Goal: Information Seeking & Learning: Compare options

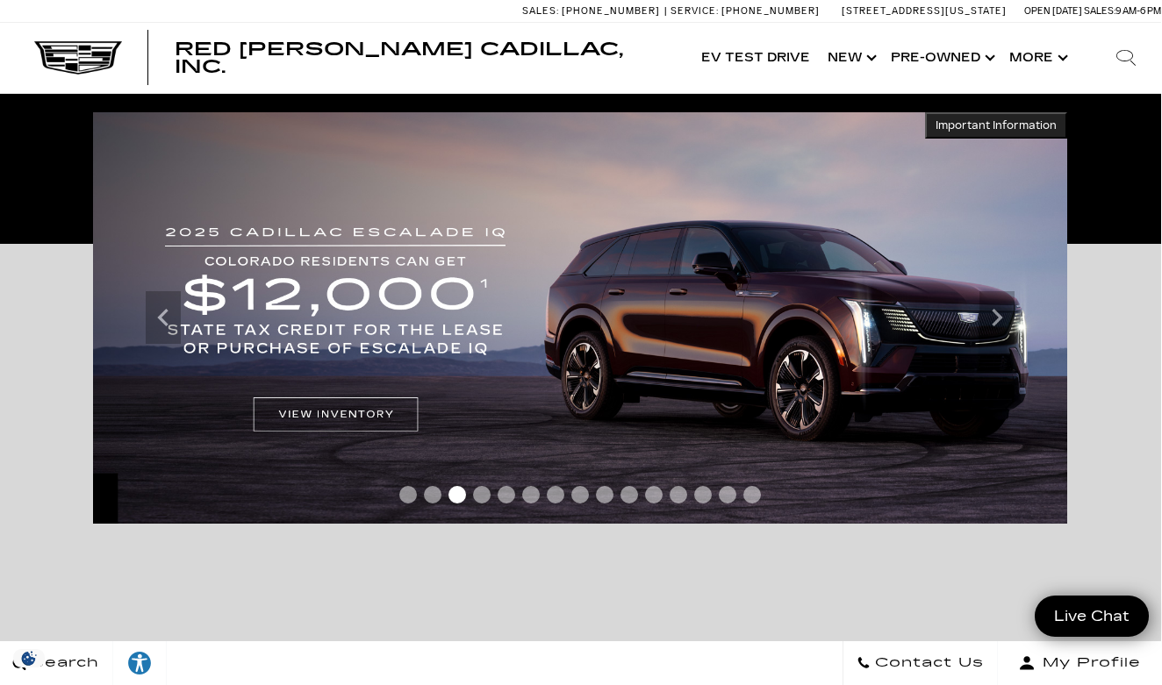
scroll to position [308, 1]
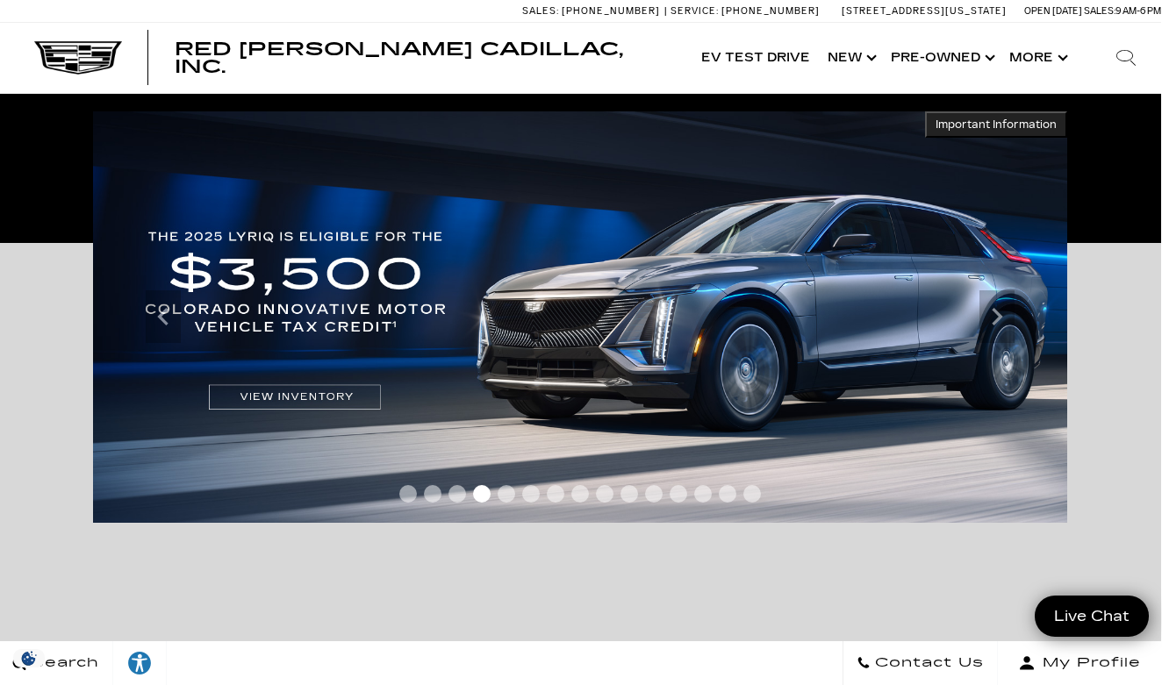
click at [465, 490] on span "Go to slide 3" at bounding box center [457, 494] width 18 height 18
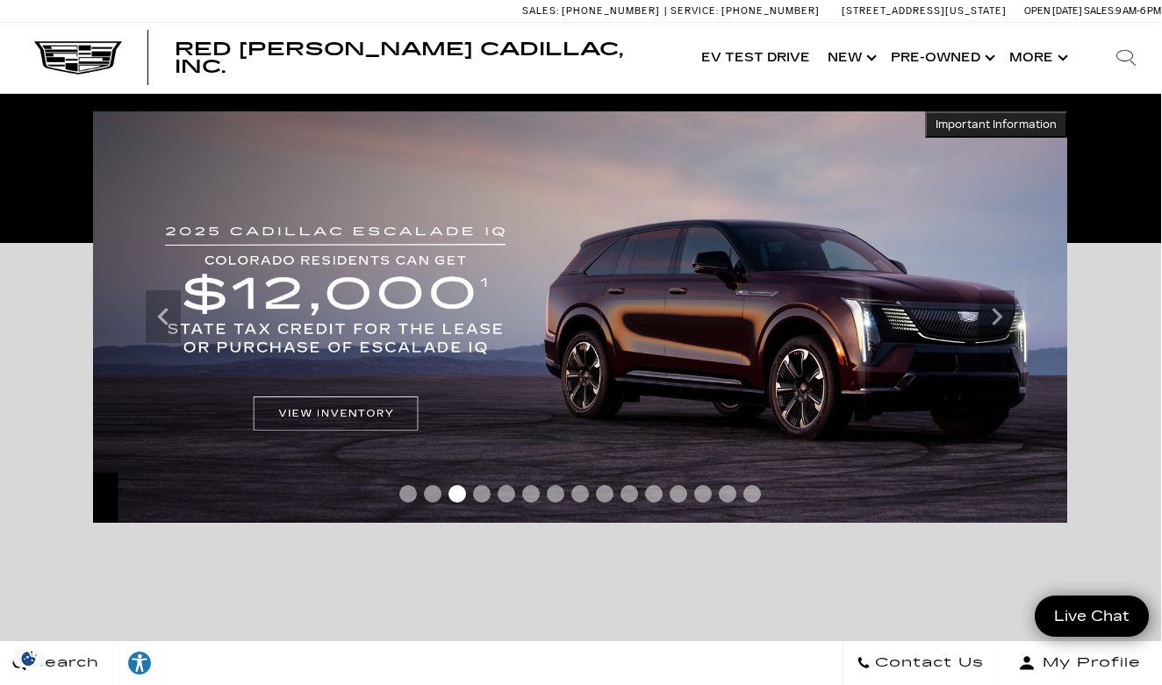
click at [479, 494] on span "Go to slide 4" at bounding box center [482, 494] width 18 height 18
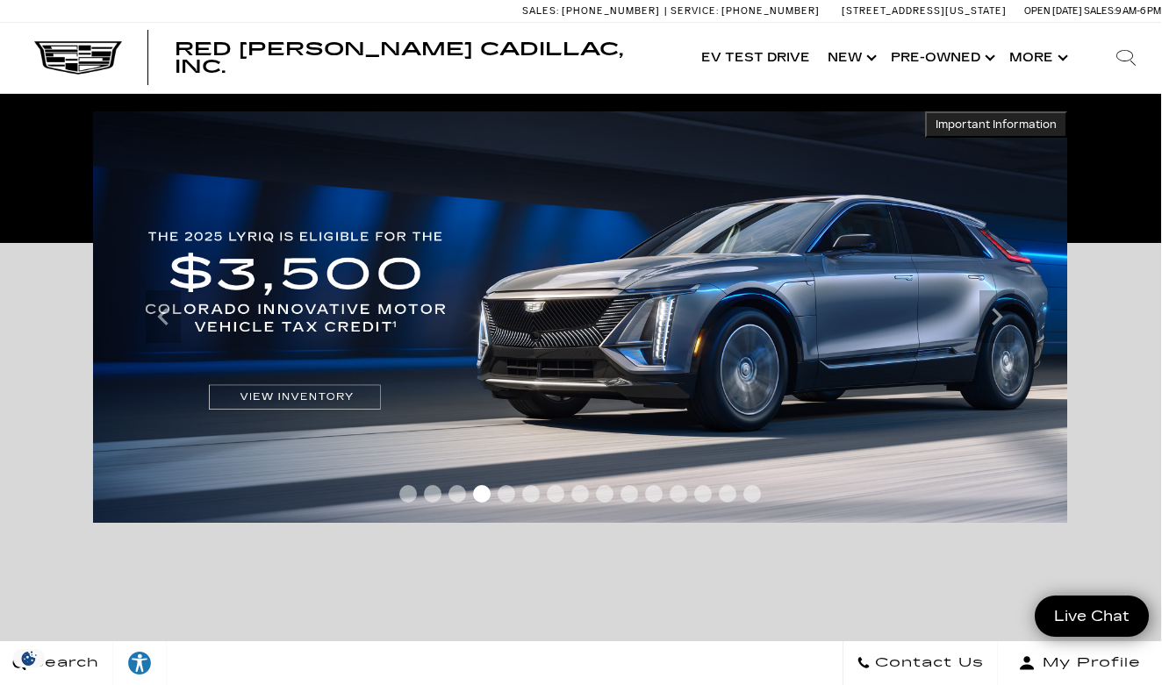
click at [502, 497] on span "Go to slide 5" at bounding box center [506, 494] width 18 height 18
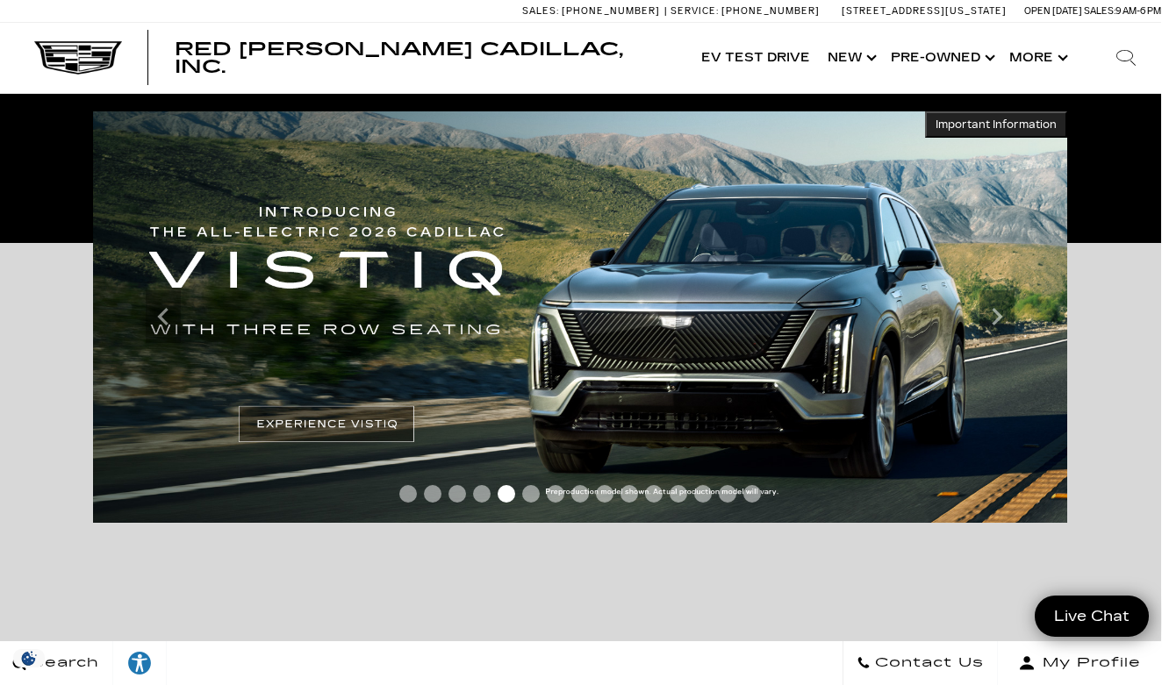
click at [533, 503] on div at bounding box center [580, 498] width 974 height 32
click at [531, 499] on span "Go to slide 6" at bounding box center [531, 494] width 18 height 18
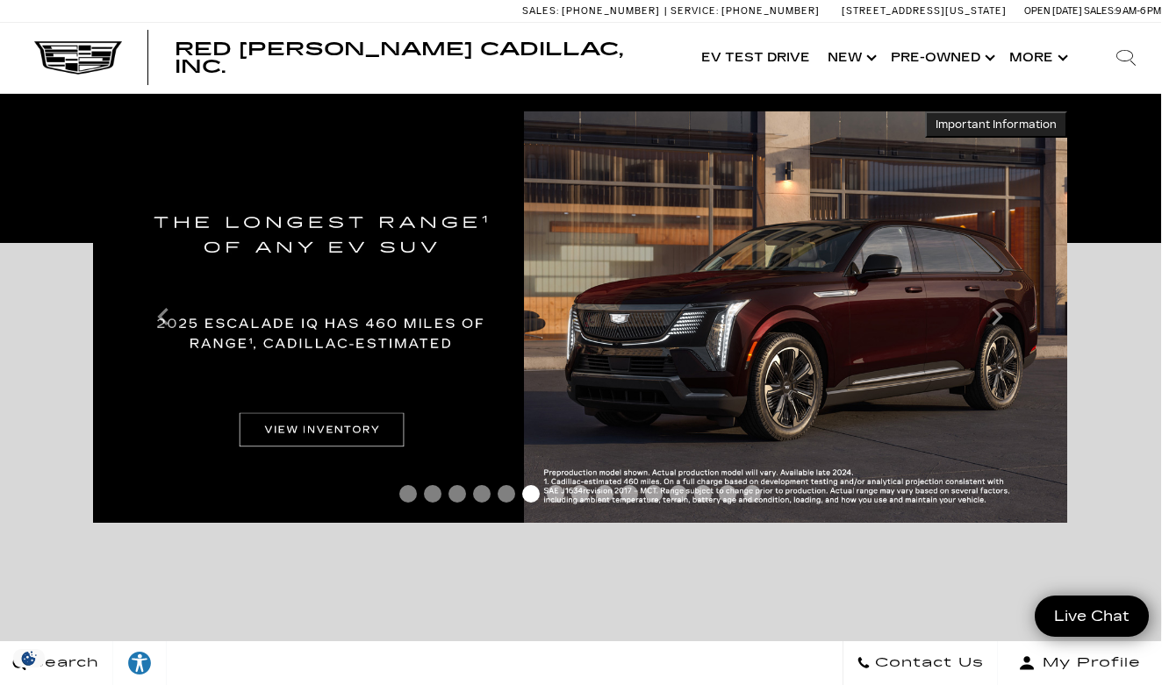
click at [551, 497] on span "Go to slide 7" at bounding box center [556, 494] width 18 height 18
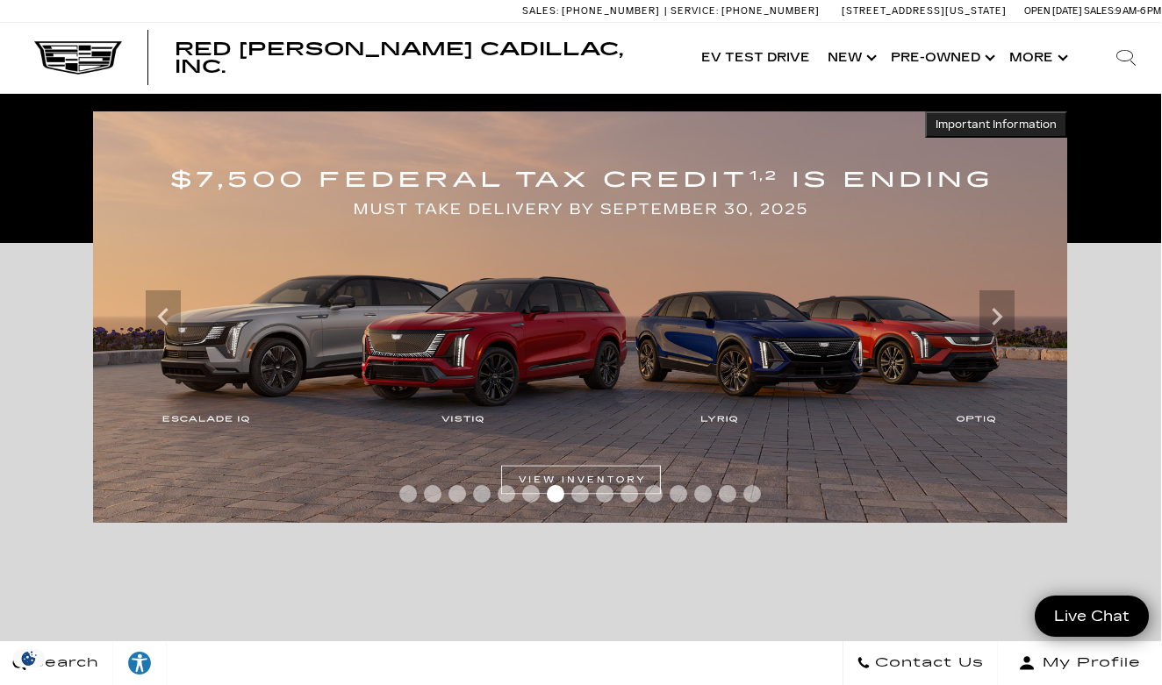
click at [581, 497] on span "Go to slide 8" at bounding box center [580, 494] width 18 height 18
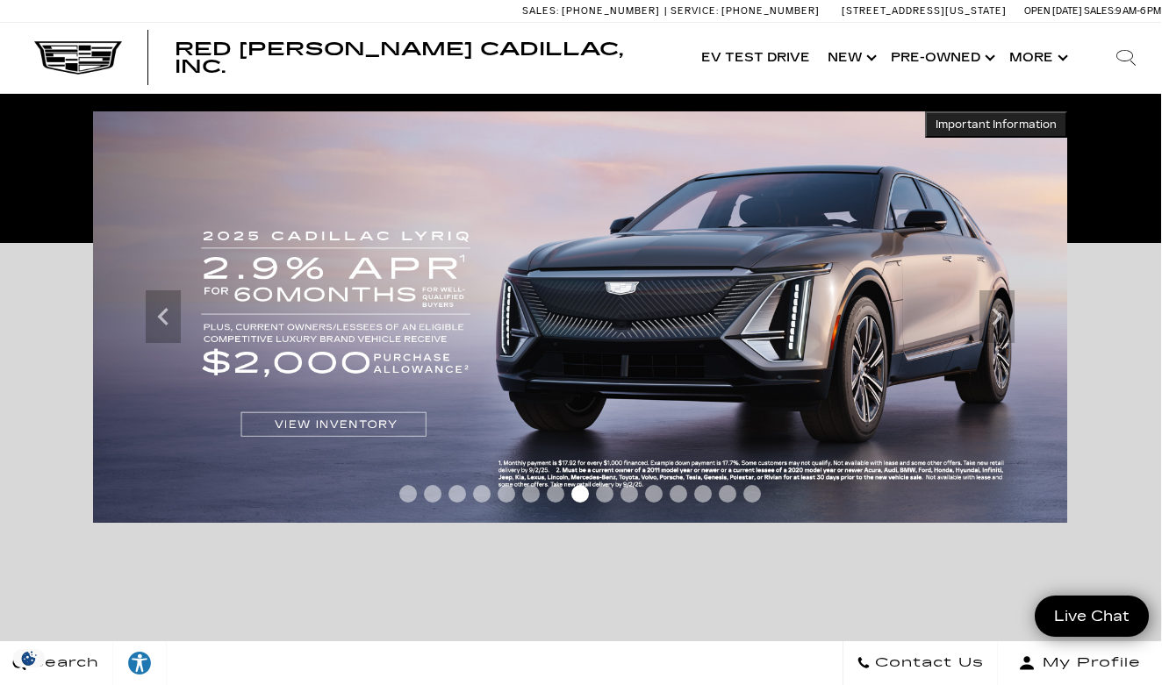
click at [600, 497] on span "Go to slide 9" at bounding box center [605, 494] width 18 height 18
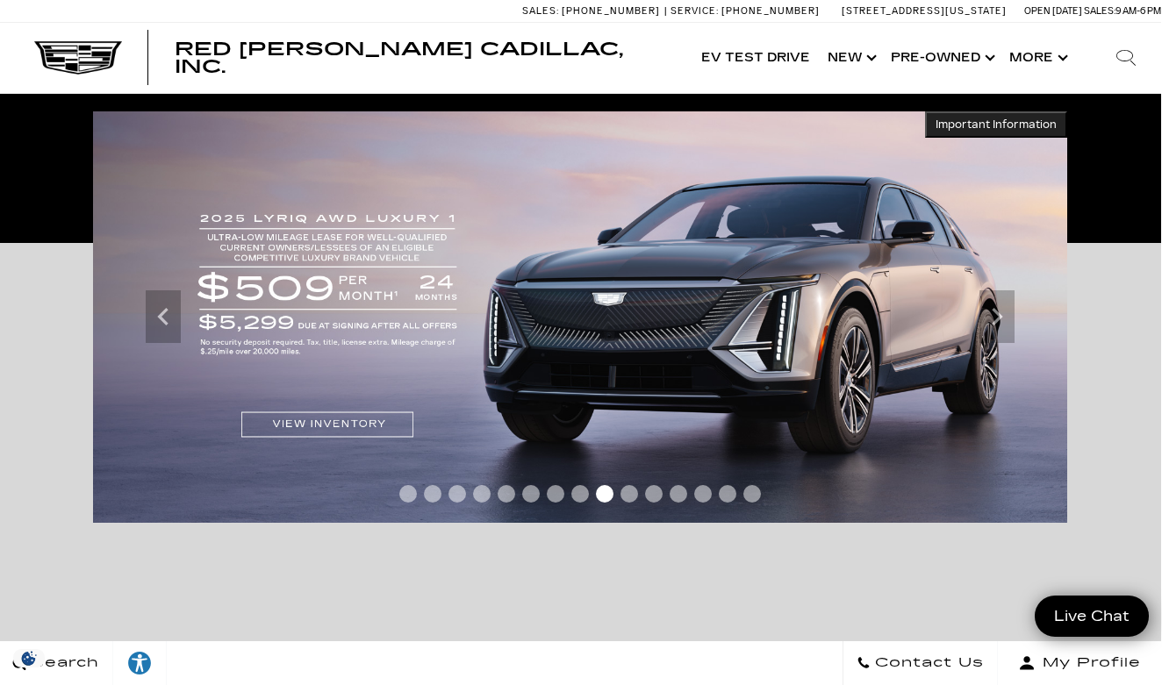
click at [624, 497] on span "Go to slide 10" at bounding box center [629, 494] width 18 height 18
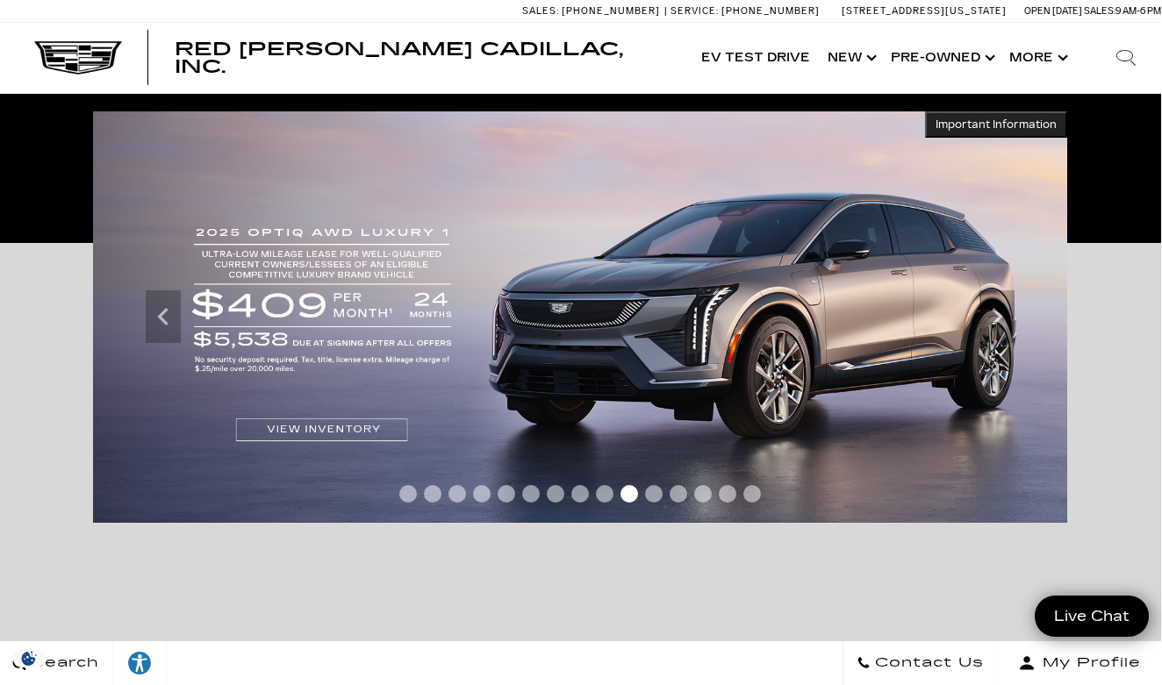
click at [653, 499] on span "Go to slide 11" at bounding box center [654, 494] width 18 height 18
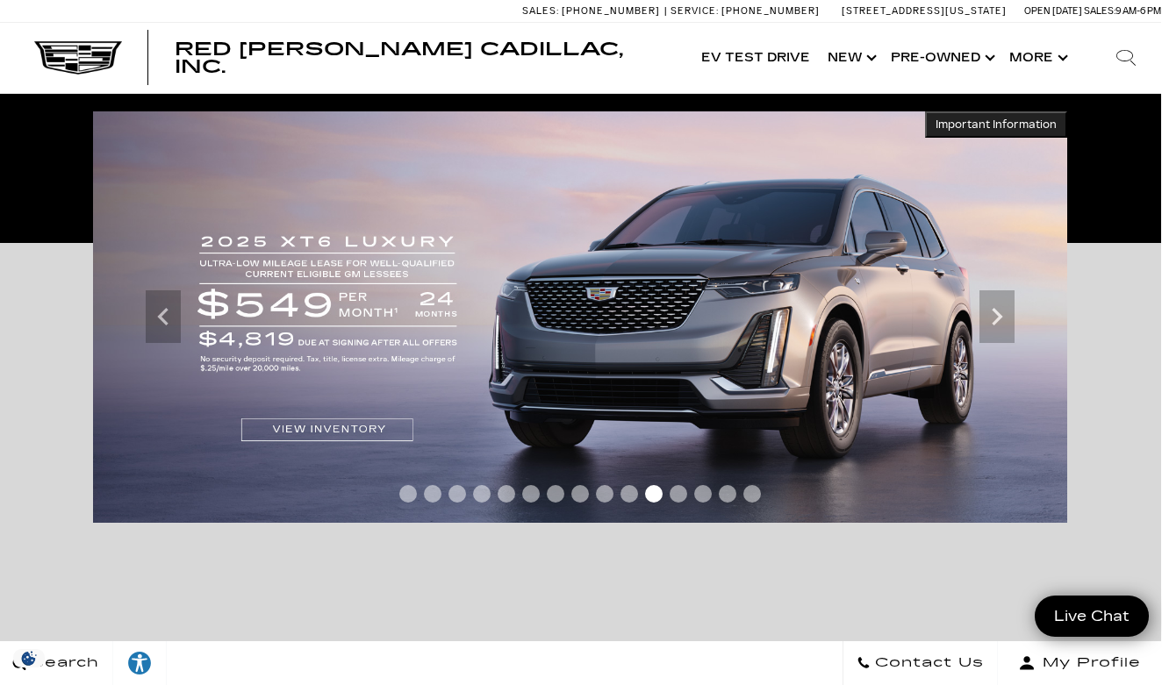
click at [677, 490] on span "Go to slide 12" at bounding box center [678, 494] width 18 height 18
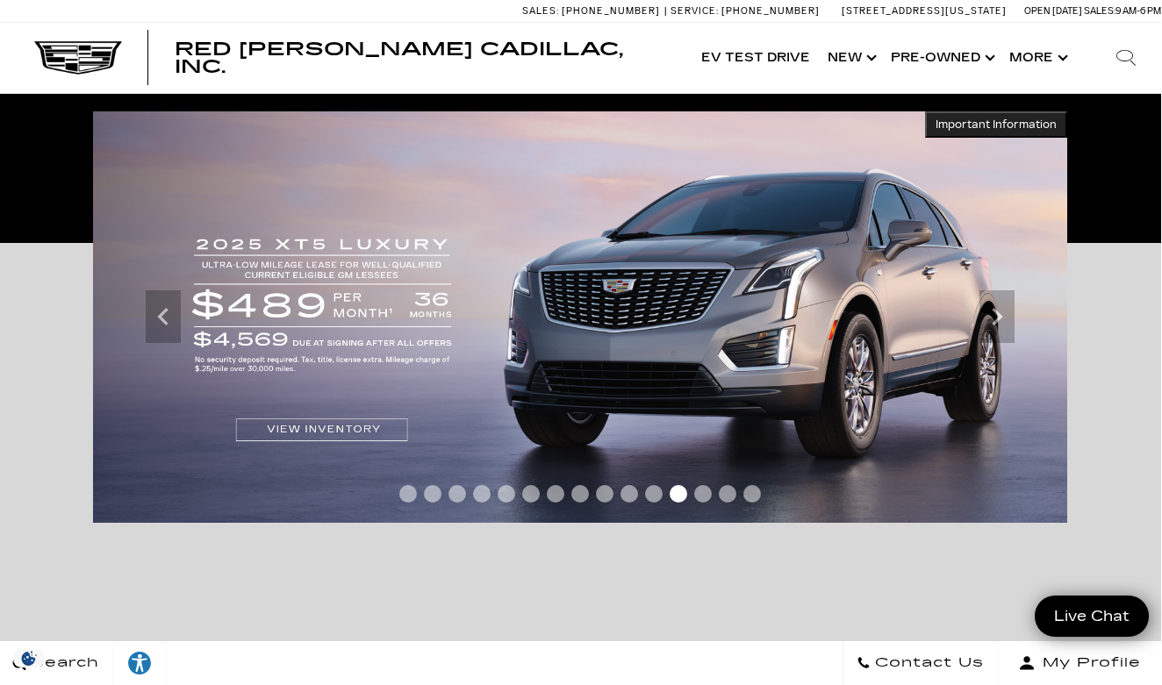
click at [649, 493] on span "Go to slide 11" at bounding box center [654, 494] width 18 height 18
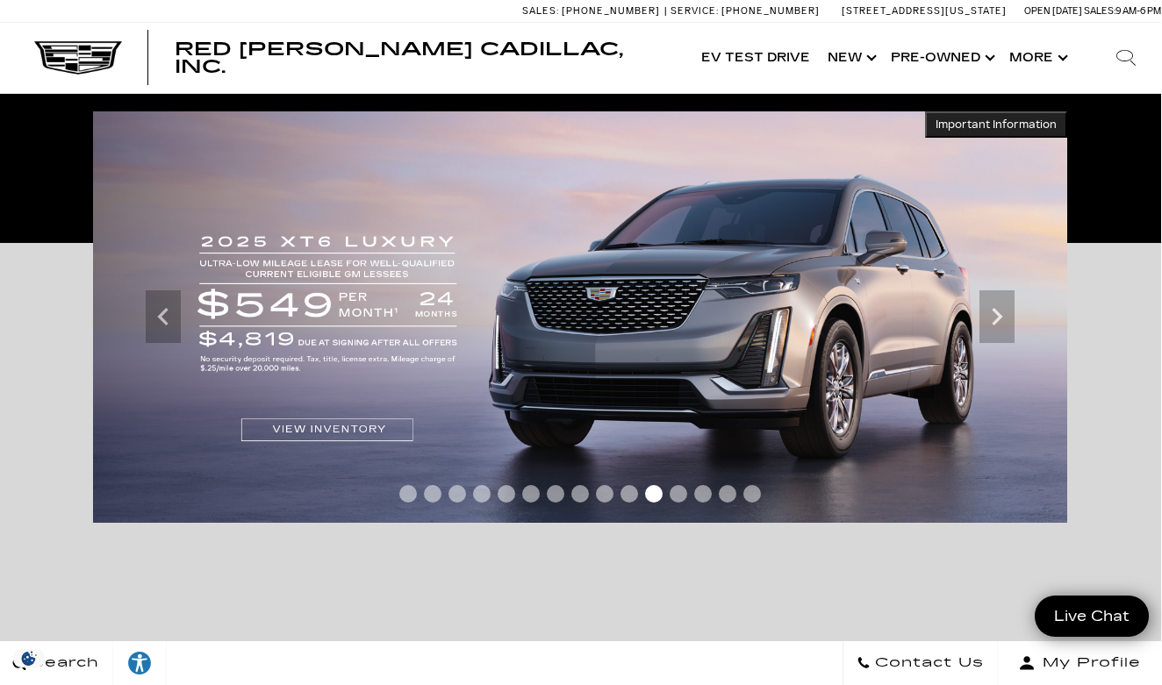
click at [673, 493] on span "Go to slide 12" at bounding box center [678, 494] width 18 height 18
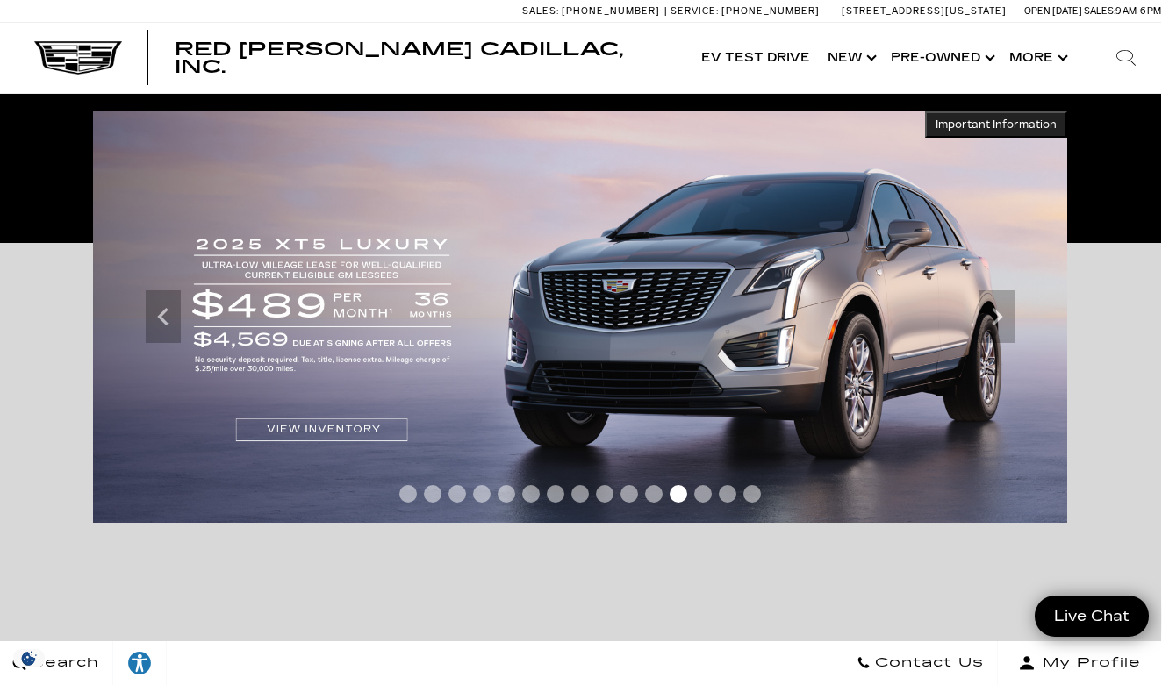
click at [697, 495] on span "Go to slide 13" at bounding box center [703, 494] width 18 height 18
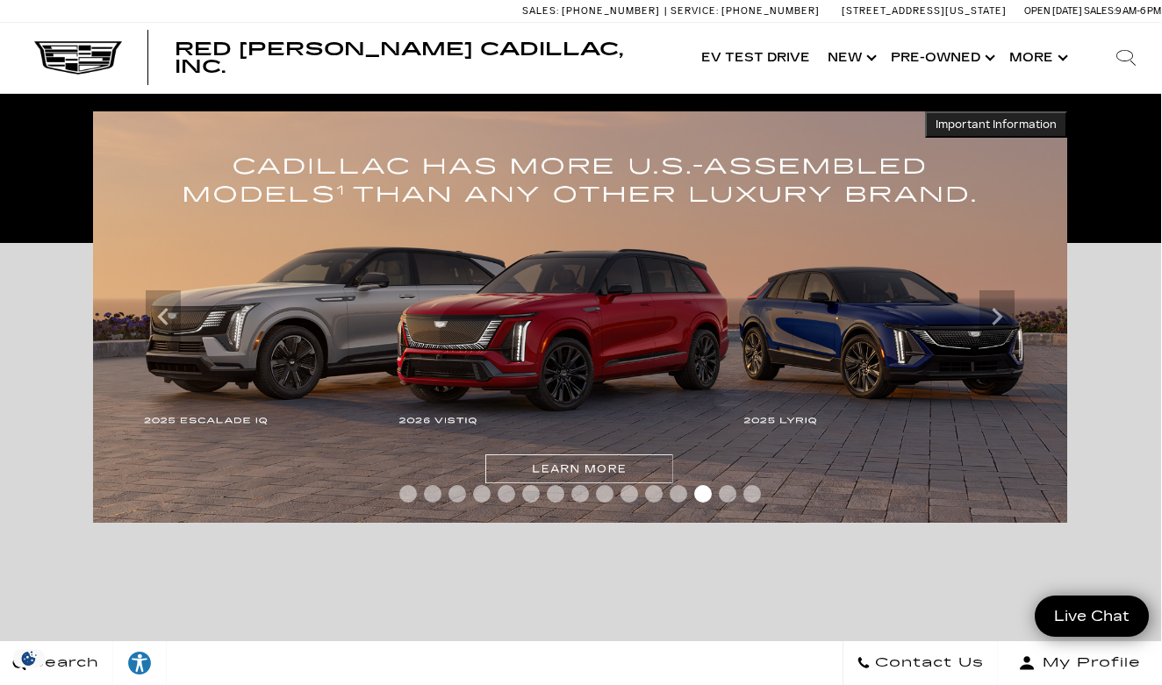
click at [727, 497] on span "Go to slide 14" at bounding box center [728, 494] width 18 height 18
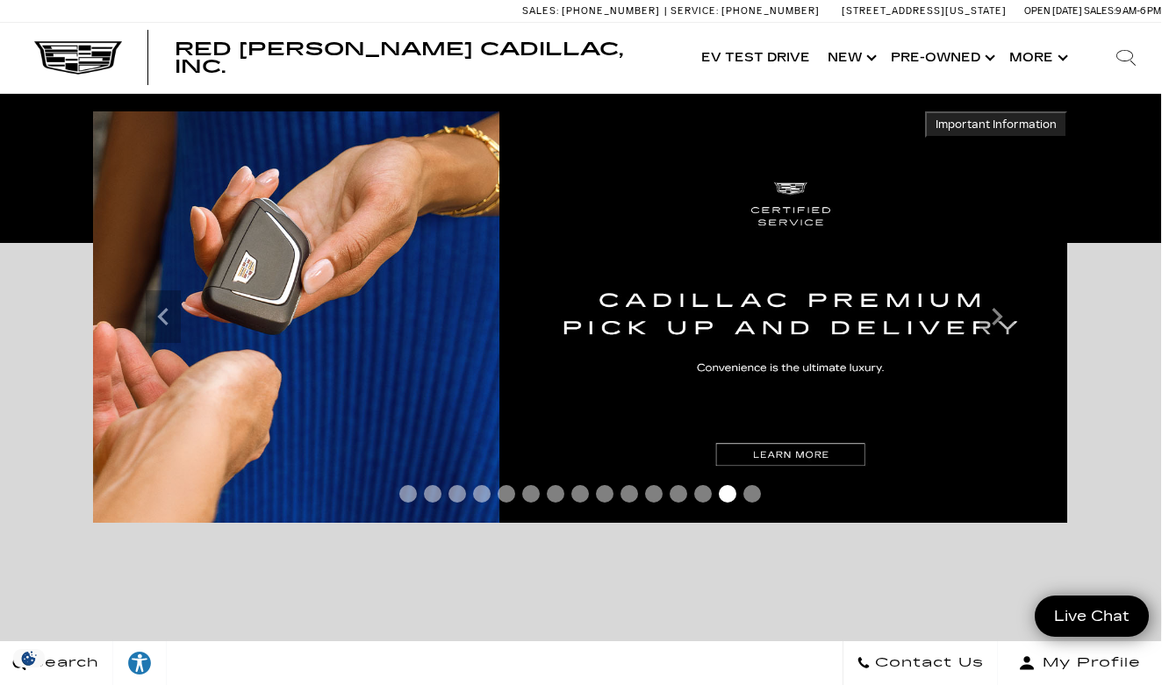
click at [752, 497] on span "Go to slide 15" at bounding box center [752, 494] width 18 height 18
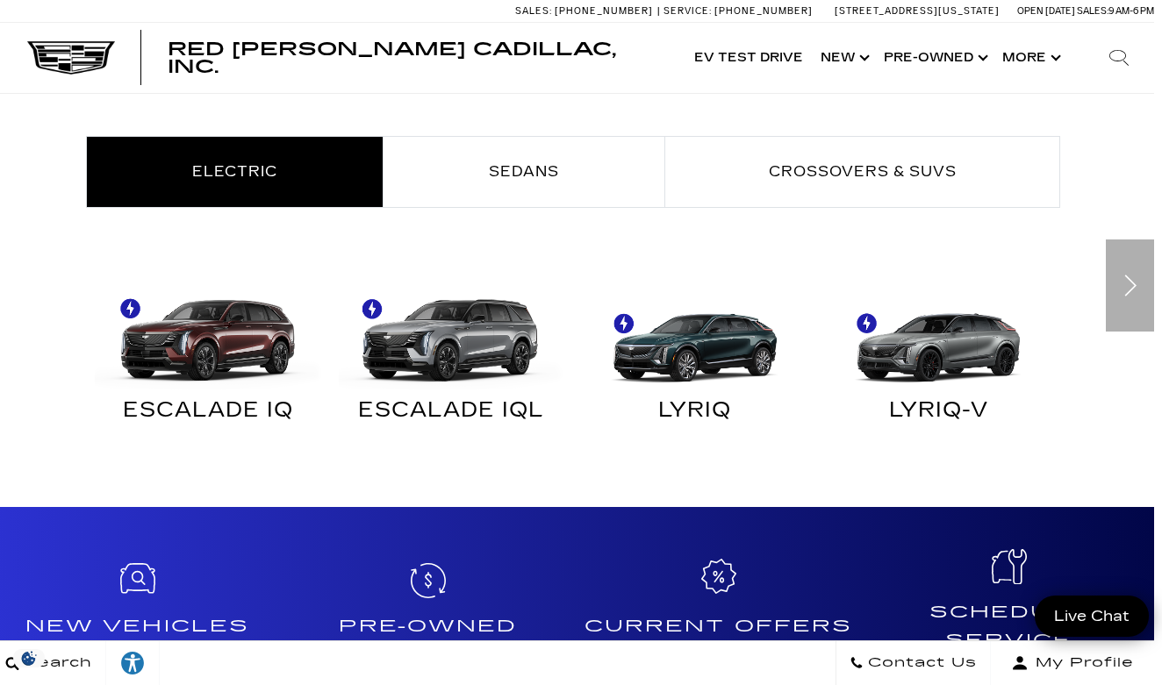
scroll to position [955, 8]
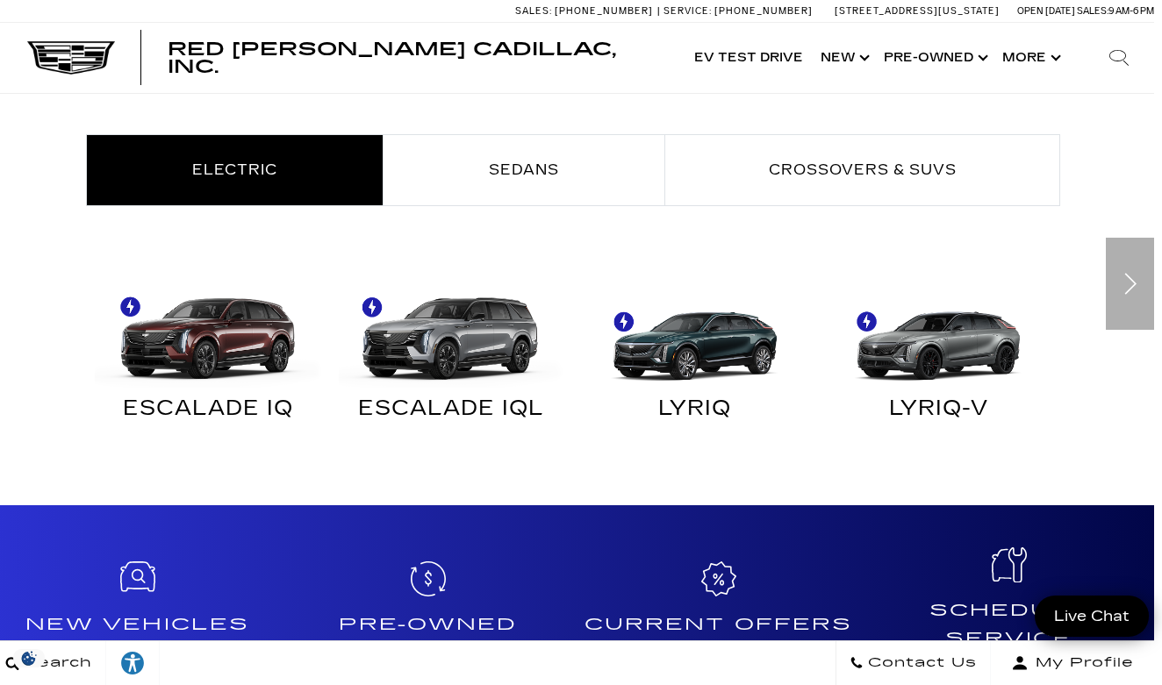
click at [1126, 298] on div "Next" at bounding box center [1129, 284] width 48 height 92
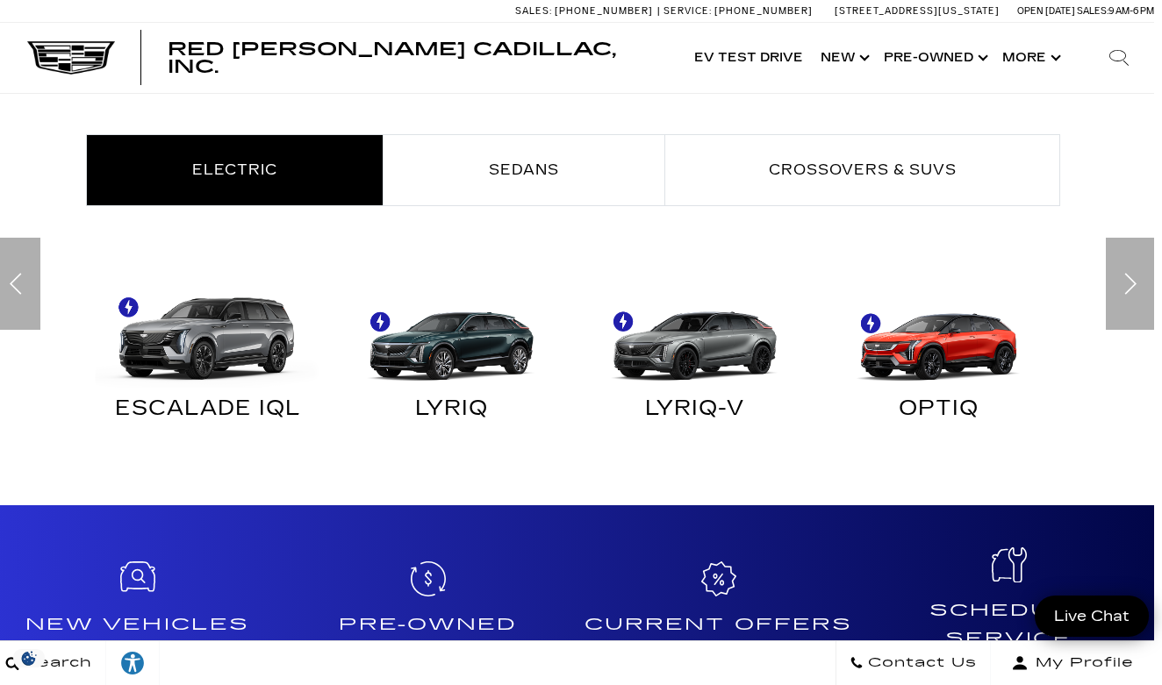
click at [1126, 284] on div "Next" at bounding box center [1129, 284] width 48 height 92
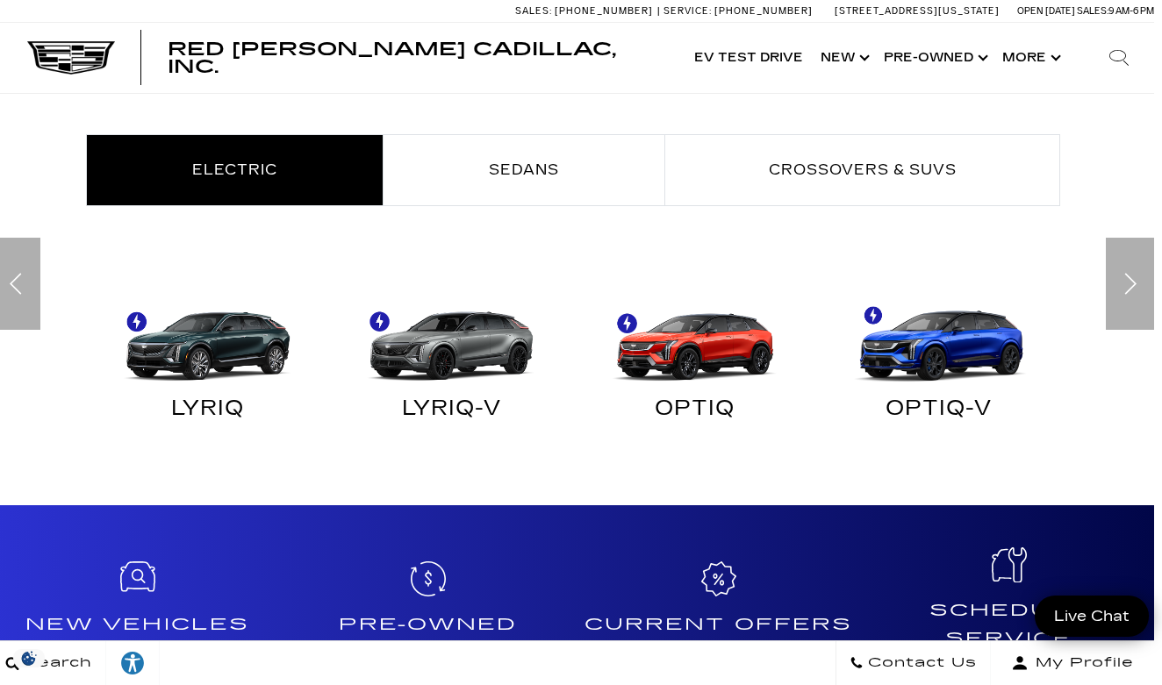
click at [1122, 283] on div "Next" at bounding box center [1129, 284] width 48 height 92
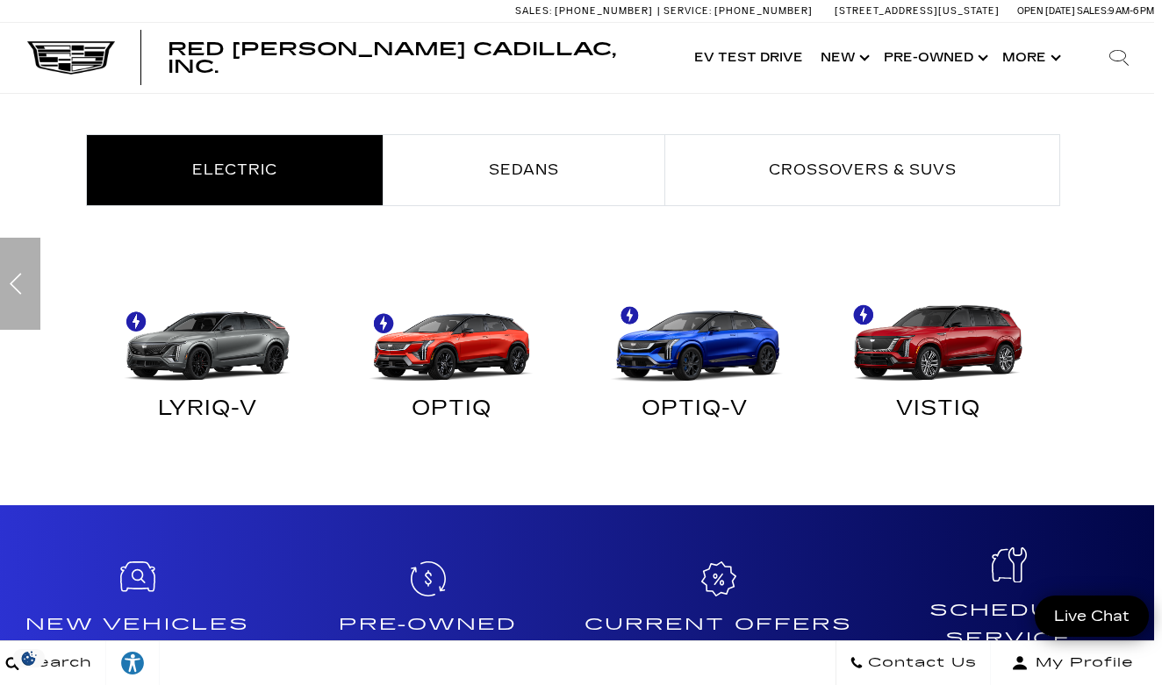
click at [1122, 283] on div "Find Your Next Cadillac Electric Sedans Crossovers & SUVs ESCALADE IQ" at bounding box center [573, 259] width 1162 height 407
click at [953, 356] on img "Electric" at bounding box center [934, 331] width 226 height 113
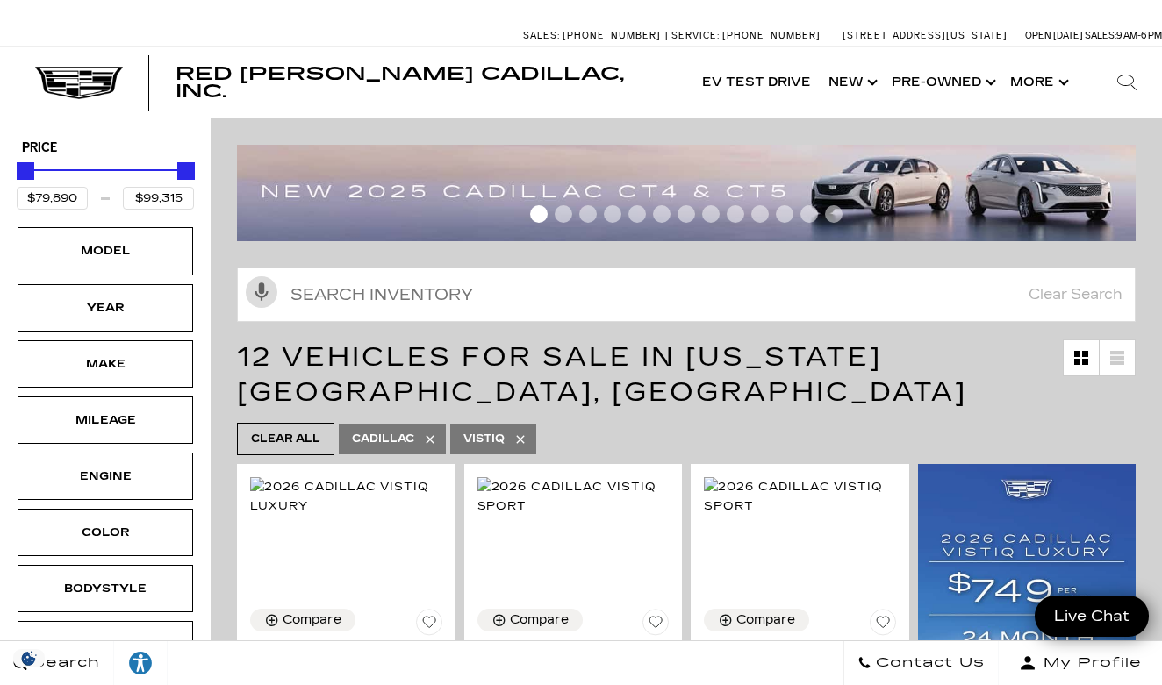
click at [523, 440] on icon at bounding box center [520, 440] width 14 height 14
type input "$45,985"
type input "$158,810"
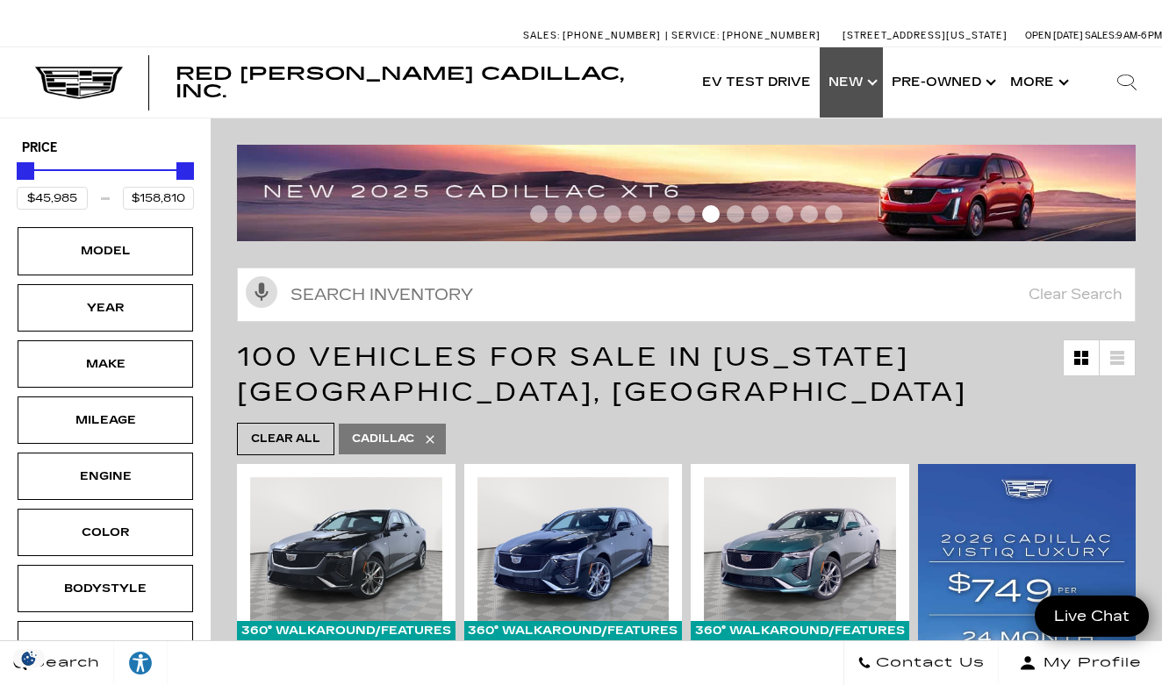
click at [865, 89] on link "Show New" at bounding box center [850, 82] width 63 height 70
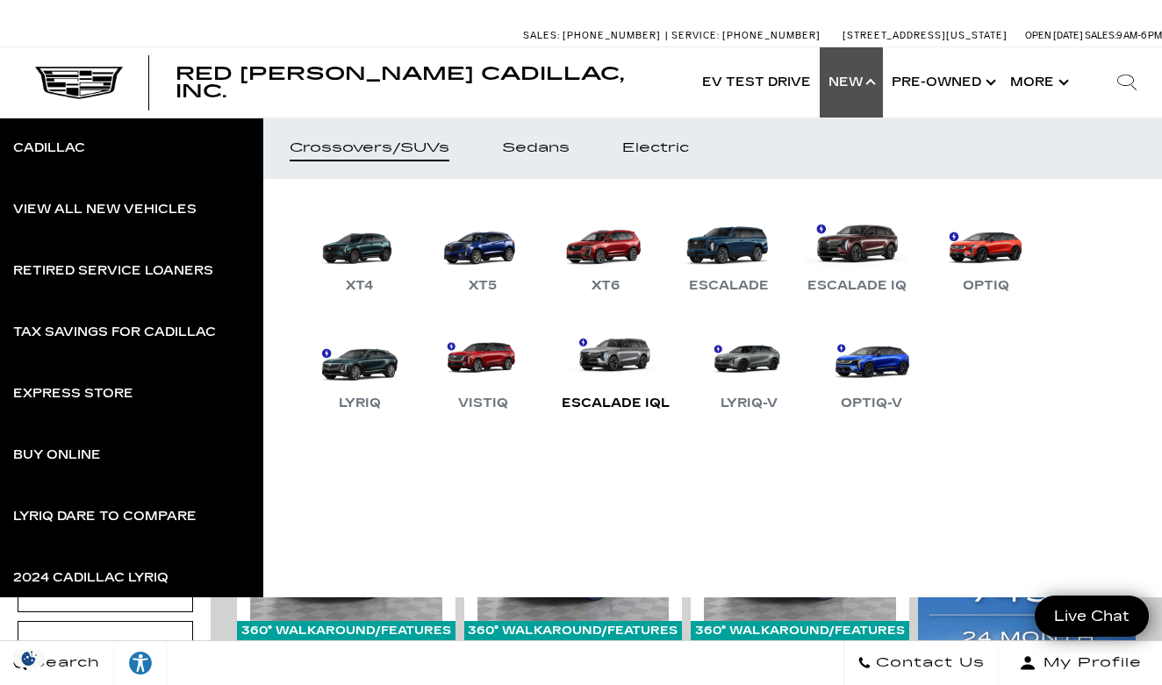
click at [611, 356] on link "Escalade IQL" at bounding box center [615, 368] width 125 height 91
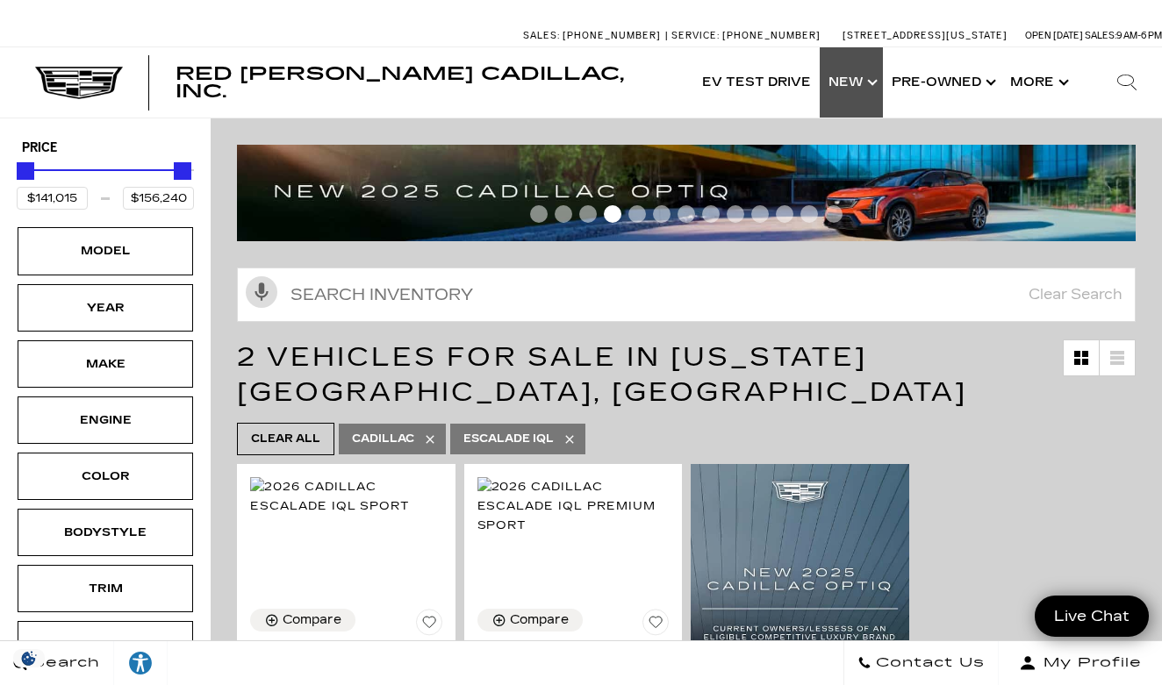
click at [866, 83] on link "Show New" at bounding box center [850, 82] width 63 height 70
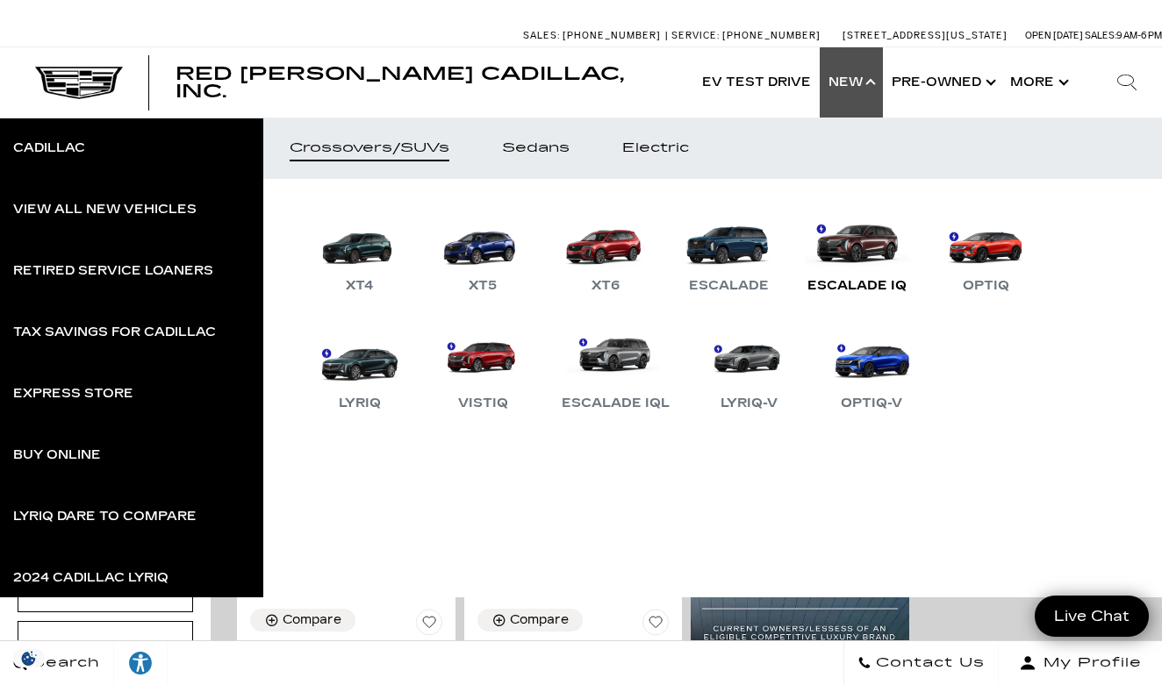
click at [852, 257] on link "Escalade IQ" at bounding box center [856, 250] width 117 height 91
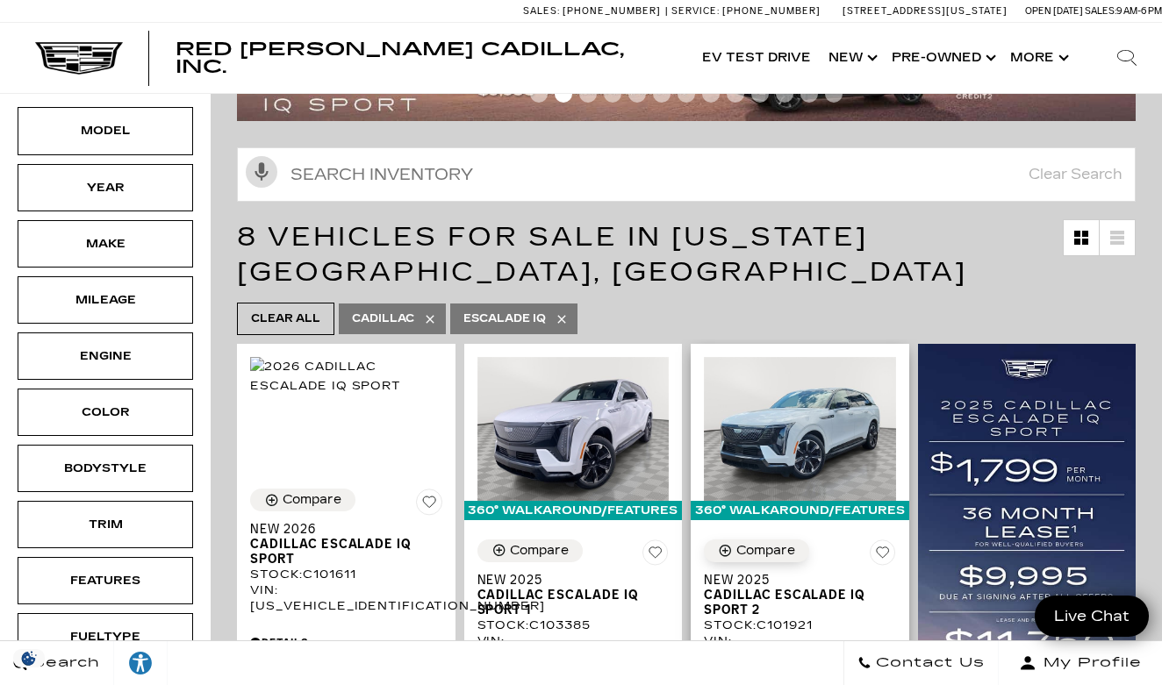
scroll to position [105, 0]
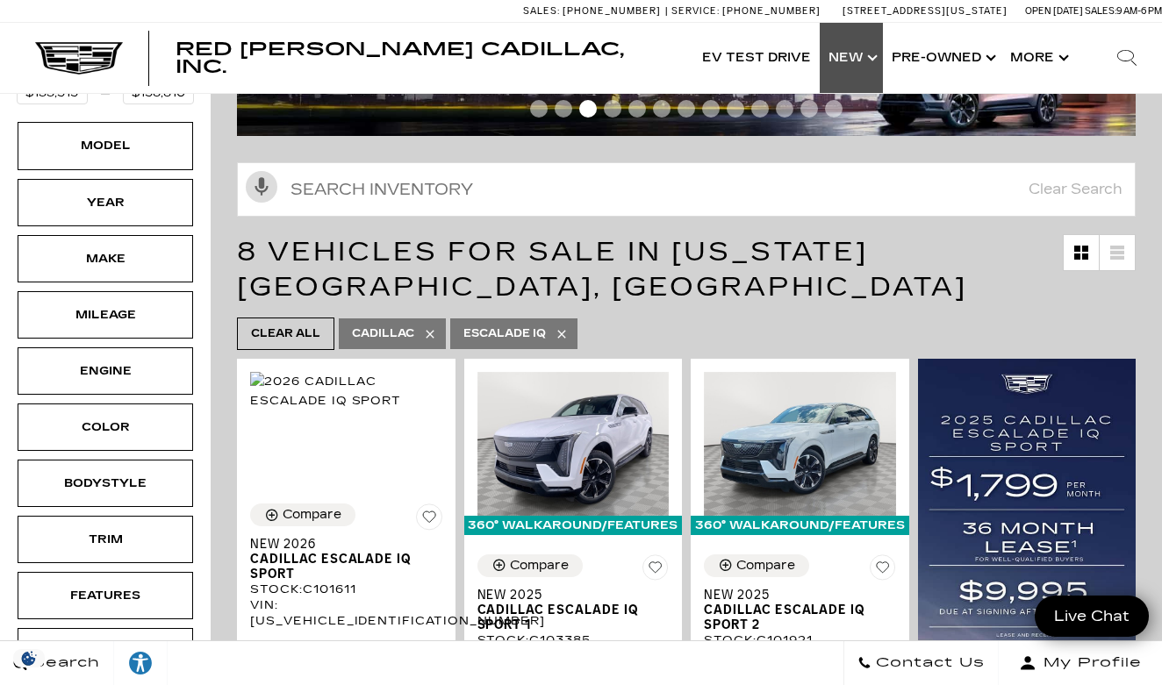
click at [865, 54] on link "Show New" at bounding box center [850, 58] width 63 height 70
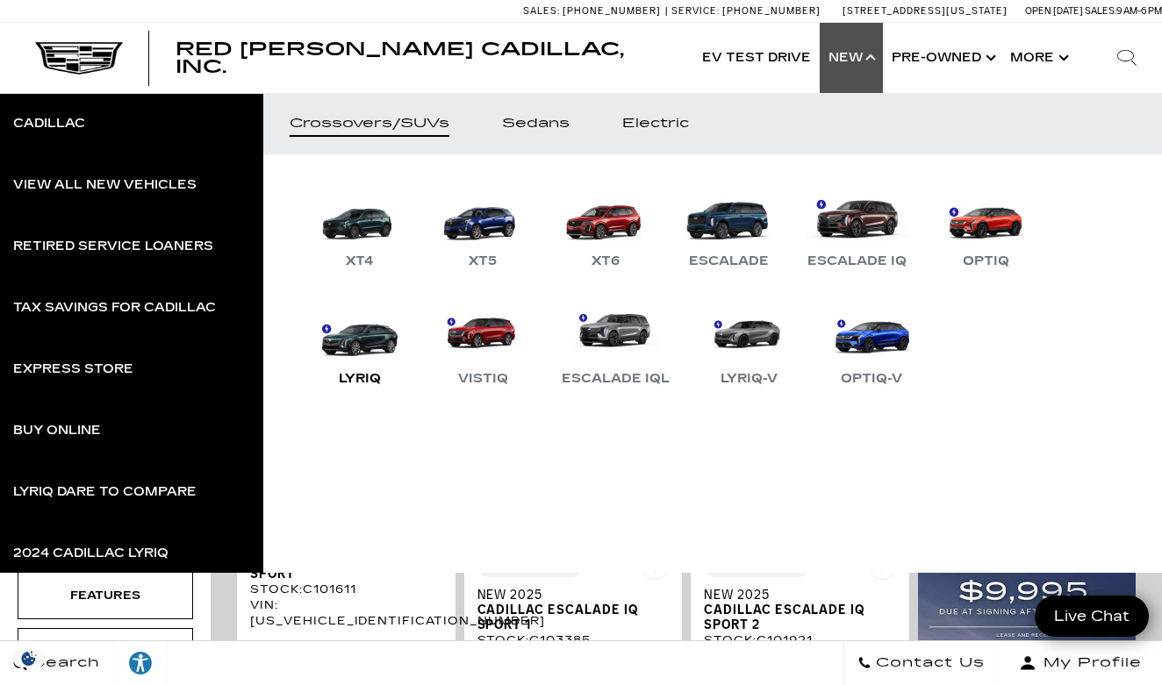
click at [357, 347] on link "LYRIQ" at bounding box center [359, 343] width 105 height 91
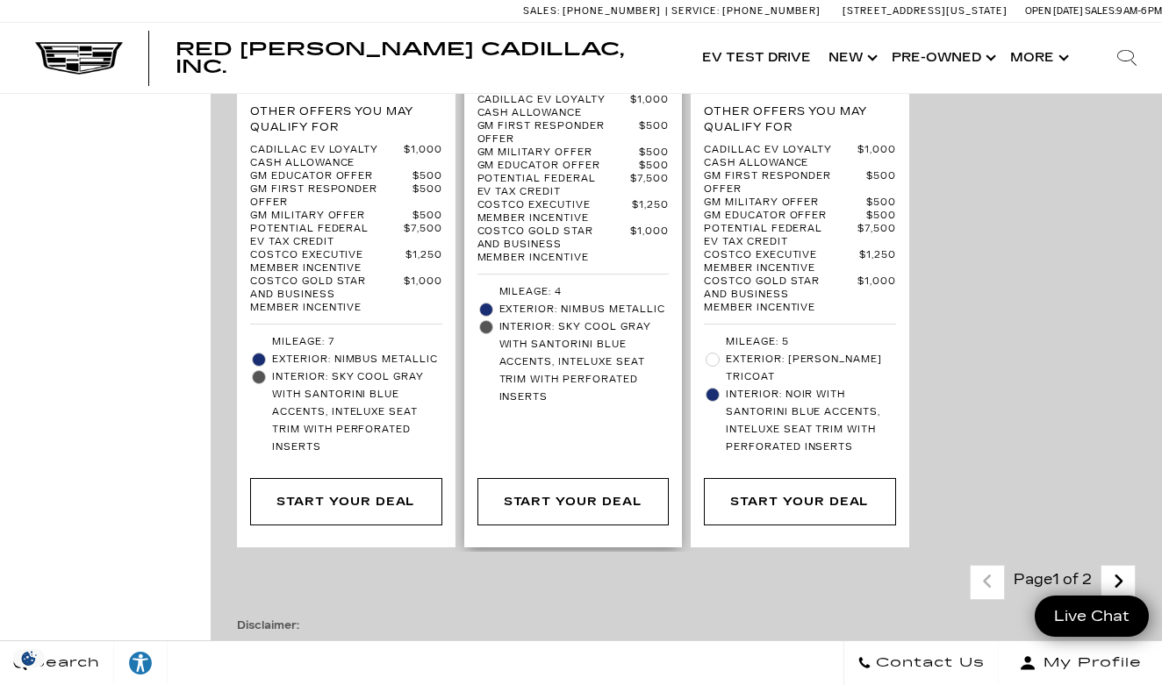
scroll to position [5072, 0]
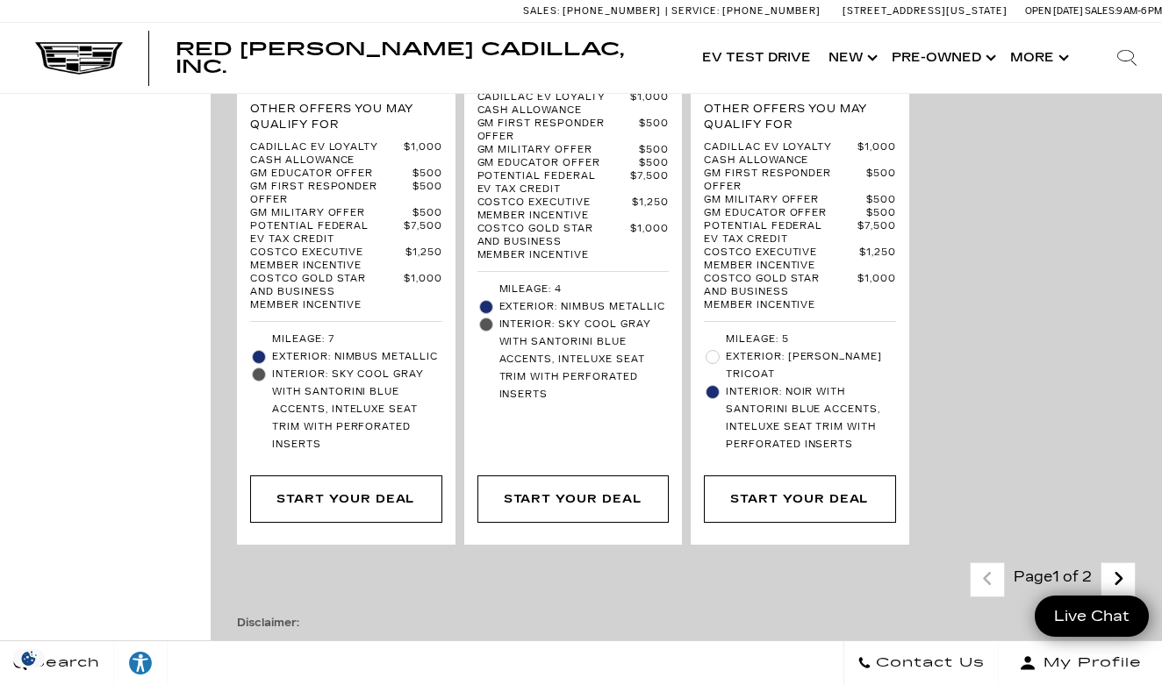
click at [1116, 565] on icon "next page" at bounding box center [1117, 579] width 11 height 28
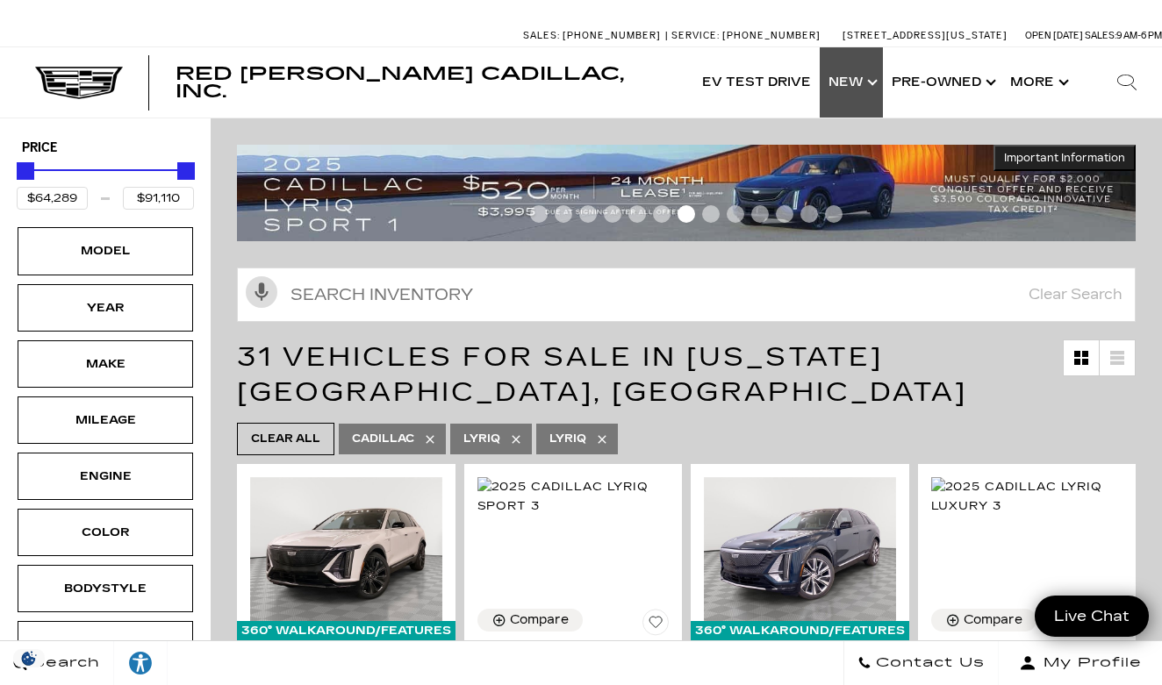
click at [871, 81] on link "Show New" at bounding box center [850, 82] width 63 height 70
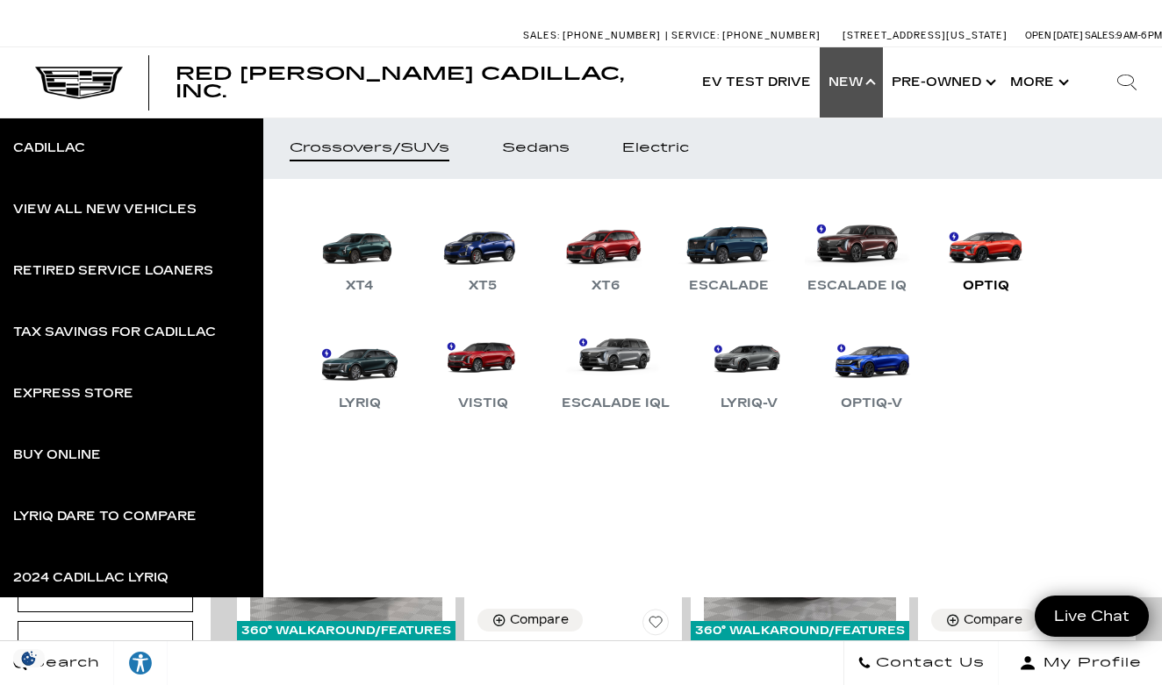
click at [996, 281] on div "OPTIQ" at bounding box center [986, 285] width 64 height 21
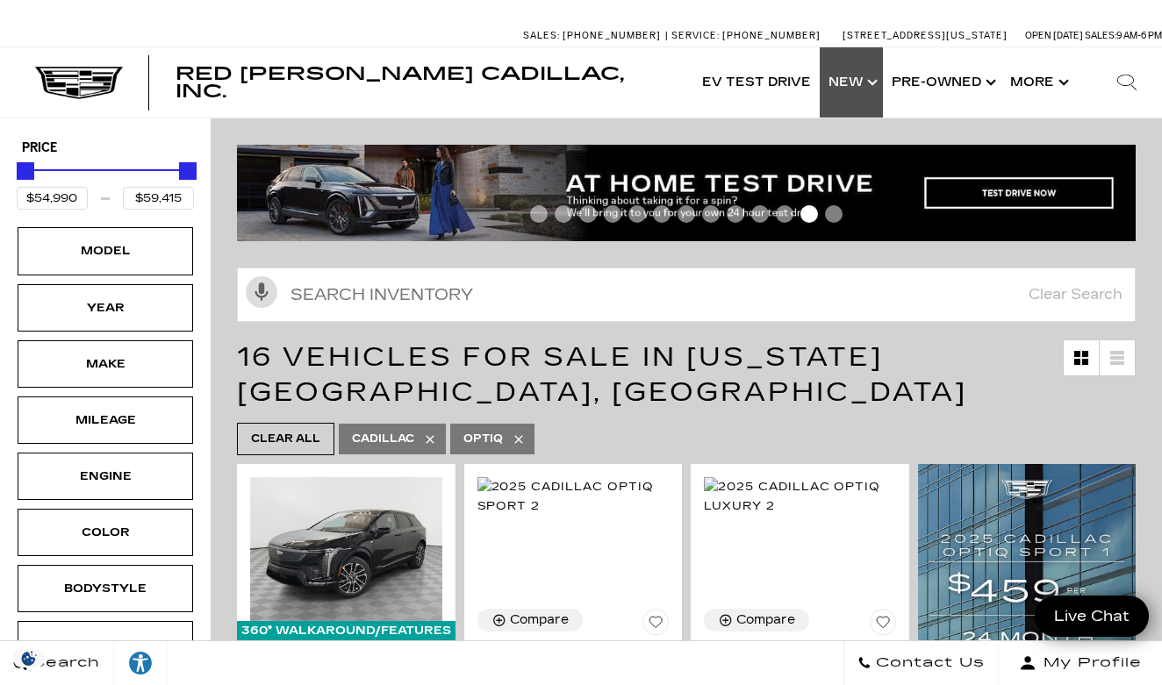
click at [852, 92] on link "Show New" at bounding box center [850, 82] width 63 height 70
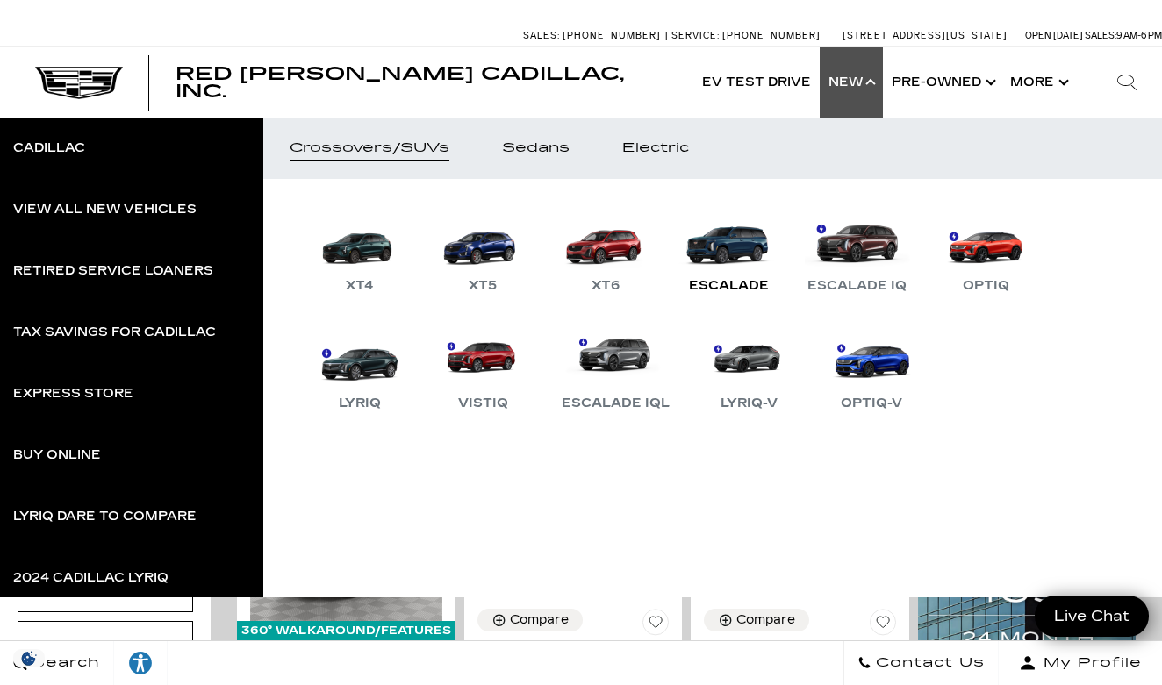
click at [736, 243] on link "Escalade" at bounding box center [728, 250] width 105 height 91
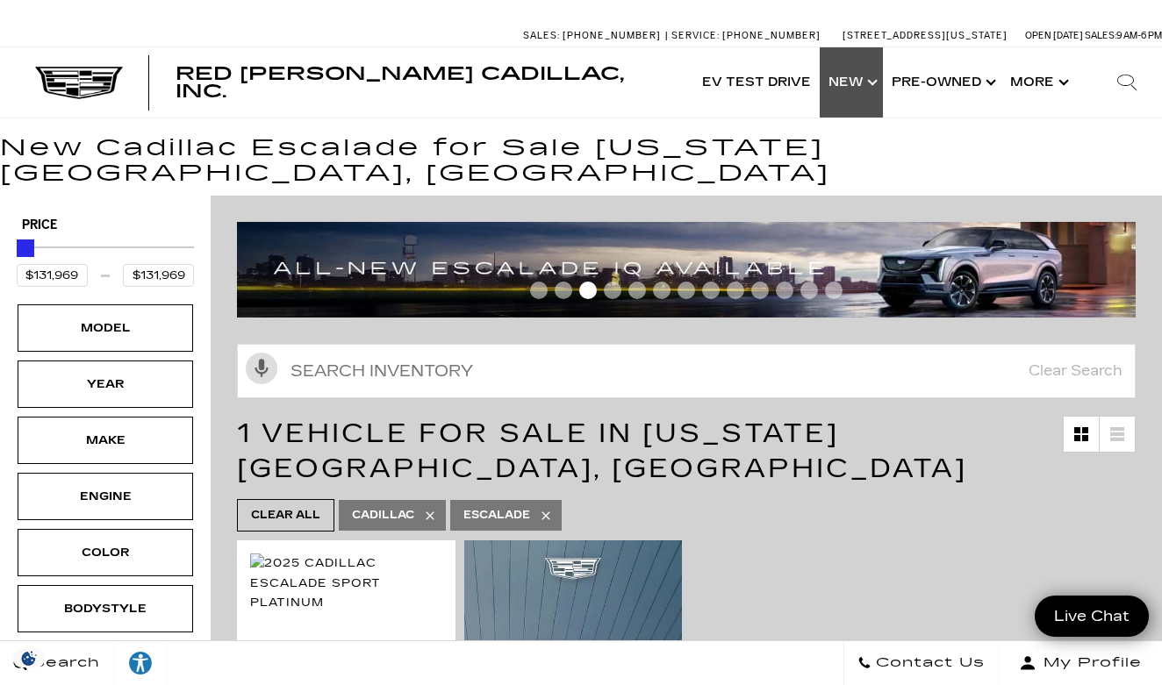
click at [861, 86] on link "Show New" at bounding box center [850, 82] width 63 height 70
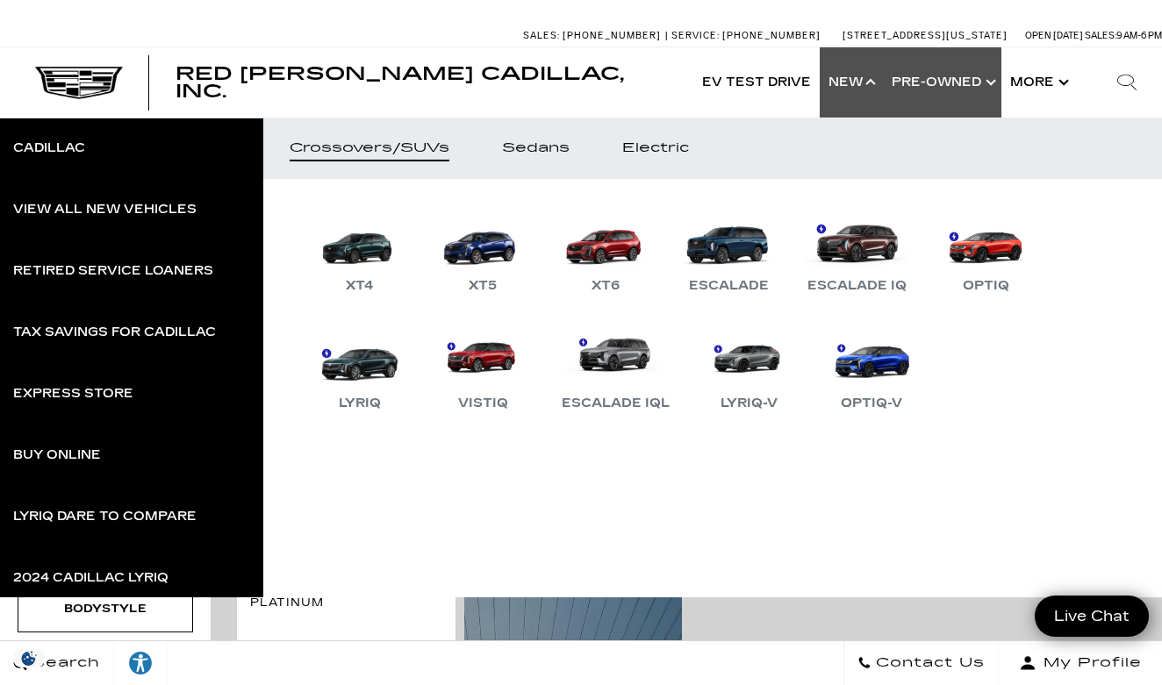
click at [949, 85] on link "Show Pre-Owned" at bounding box center [942, 82] width 118 height 70
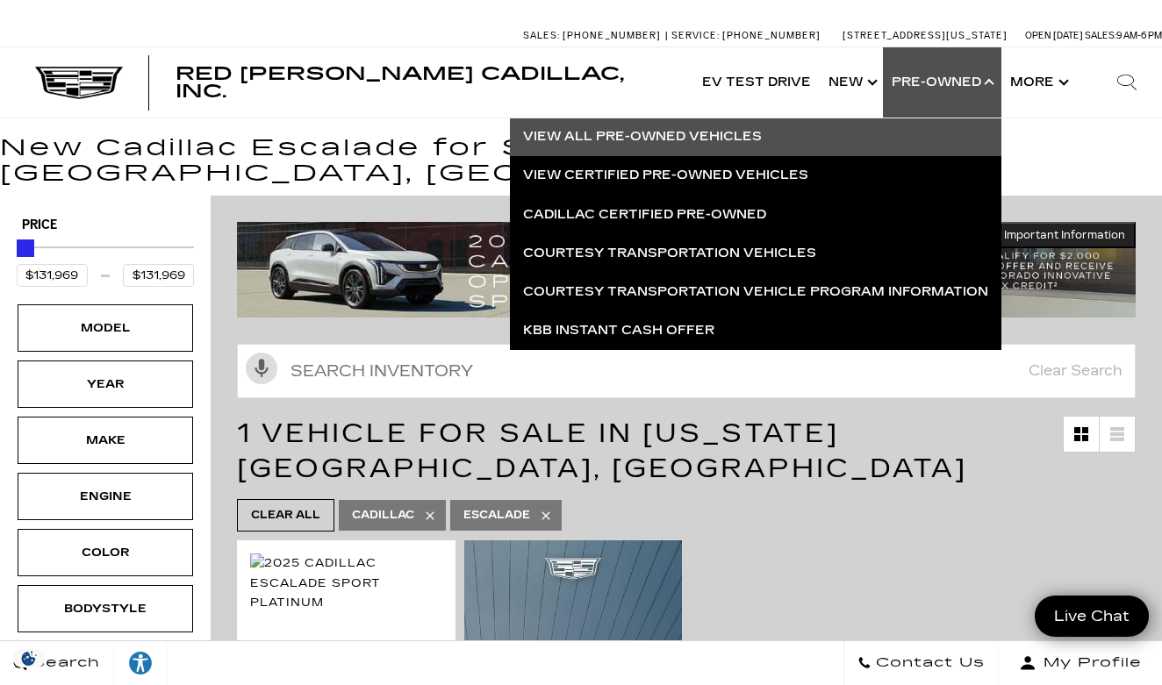
click at [748, 138] on link "View All Pre-Owned Vehicles" at bounding box center [755, 137] width 491 height 39
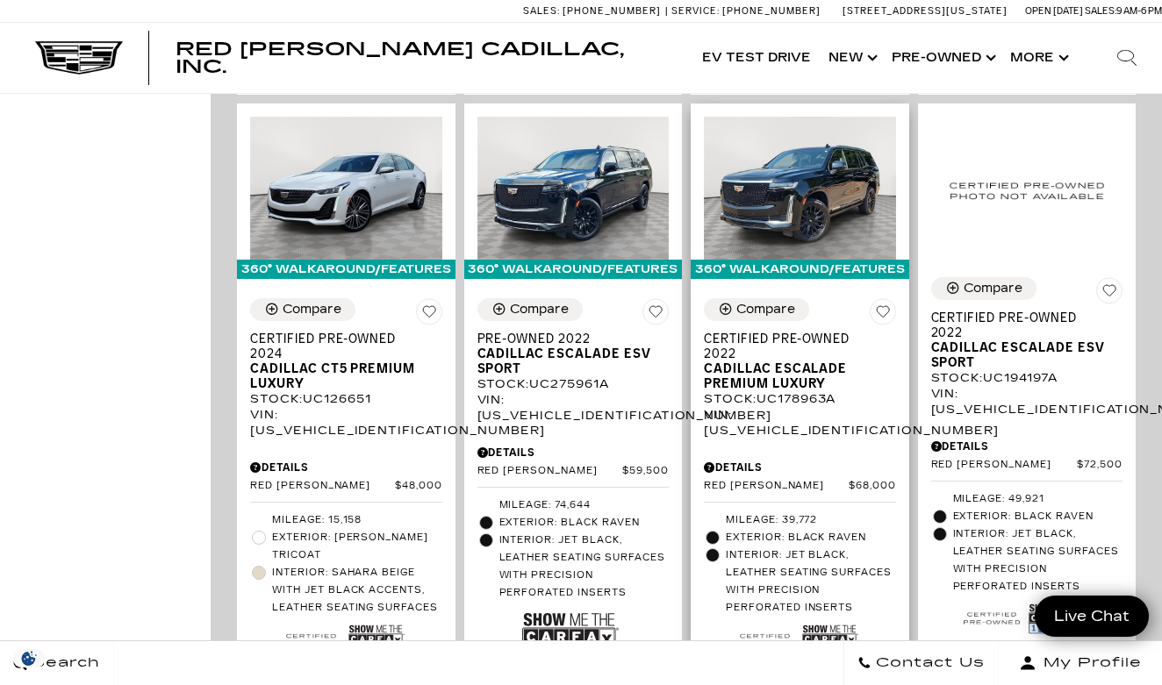
scroll to position [1796, 0]
click at [798, 361] on span "Cadillac Escalade Premium Luxury" at bounding box center [793, 376] width 179 height 30
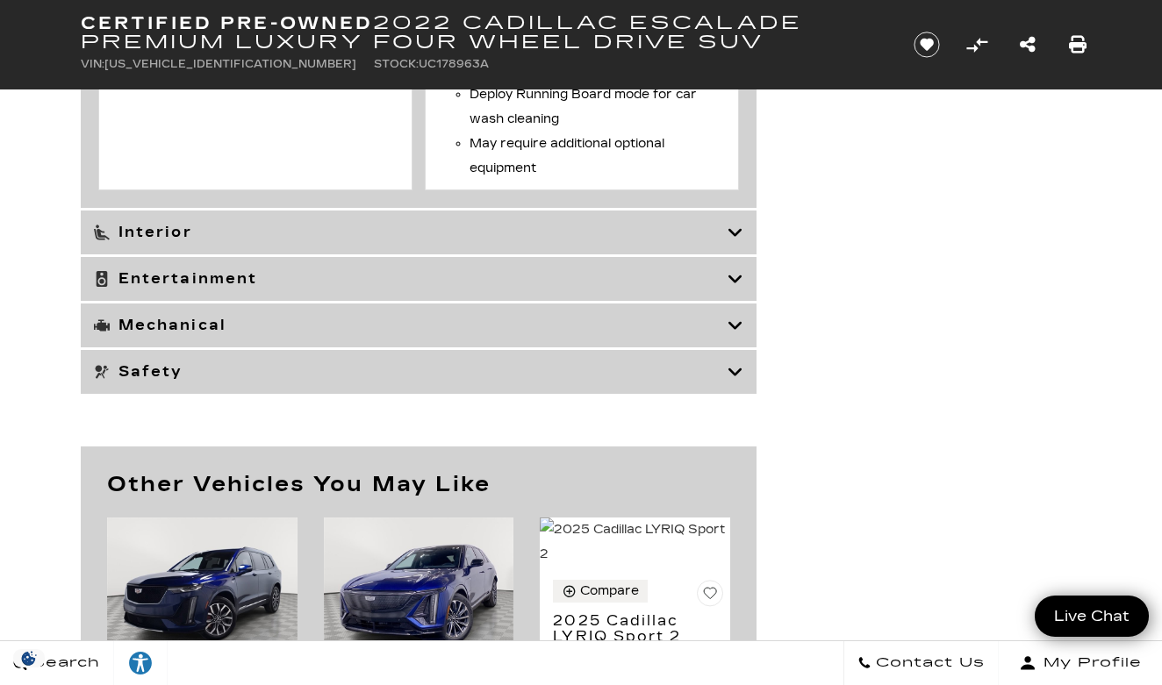
scroll to position [5411, 0]
click at [736, 240] on icon at bounding box center [735, 232] width 16 height 18
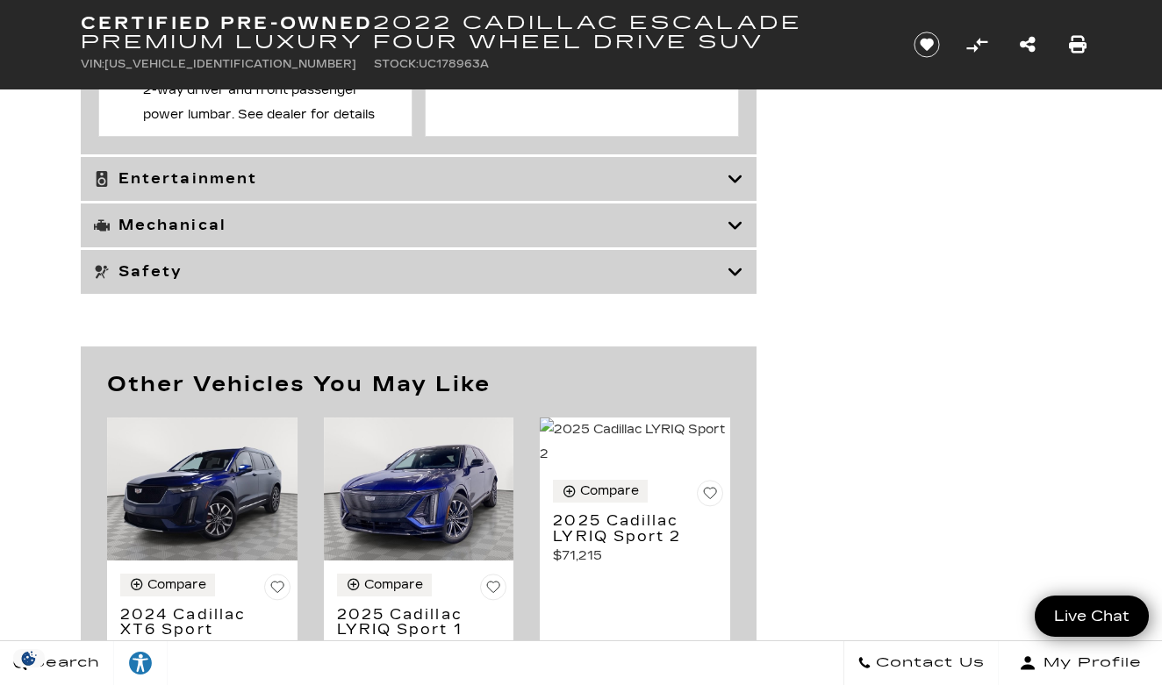
scroll to position [9116, 0]
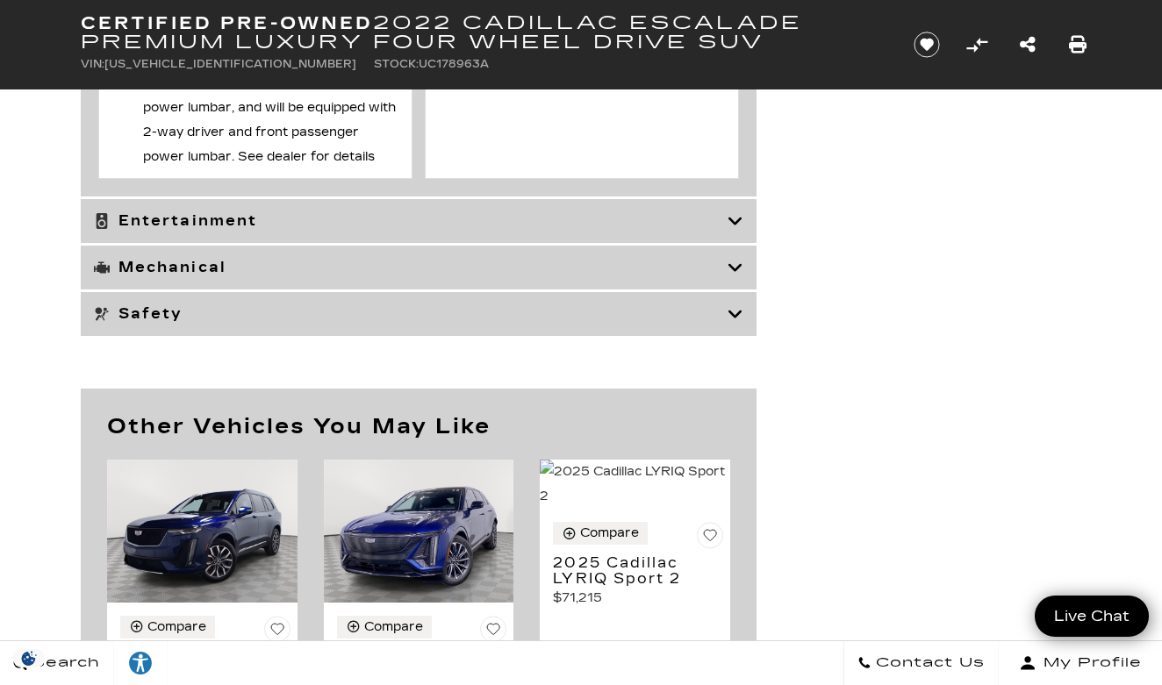
click at [738, 230] on icon at bounding box center [735, 221] width 16 height 18
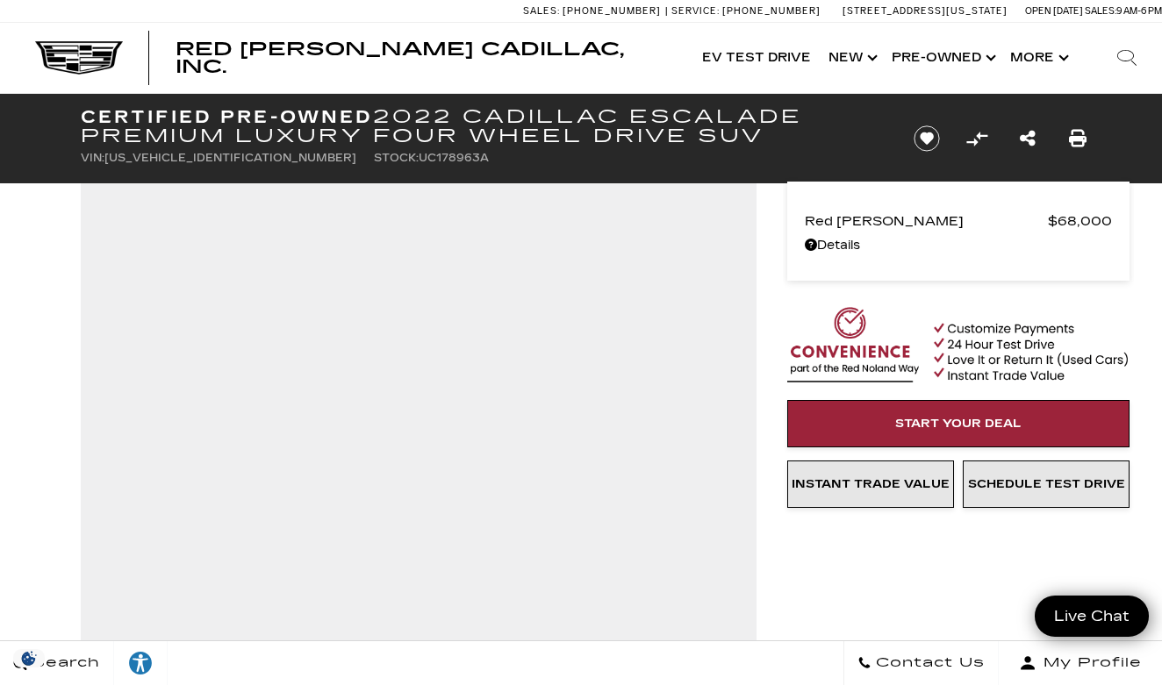
scroll to position [0, 0]
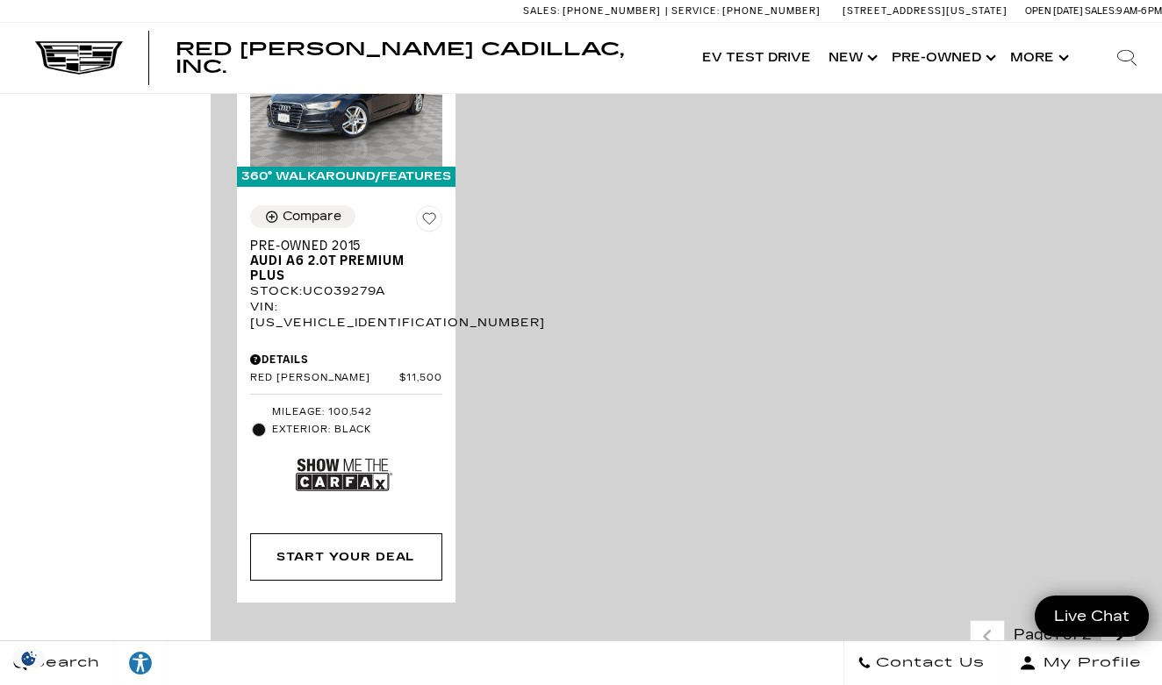
scroll to position [4105, 0]
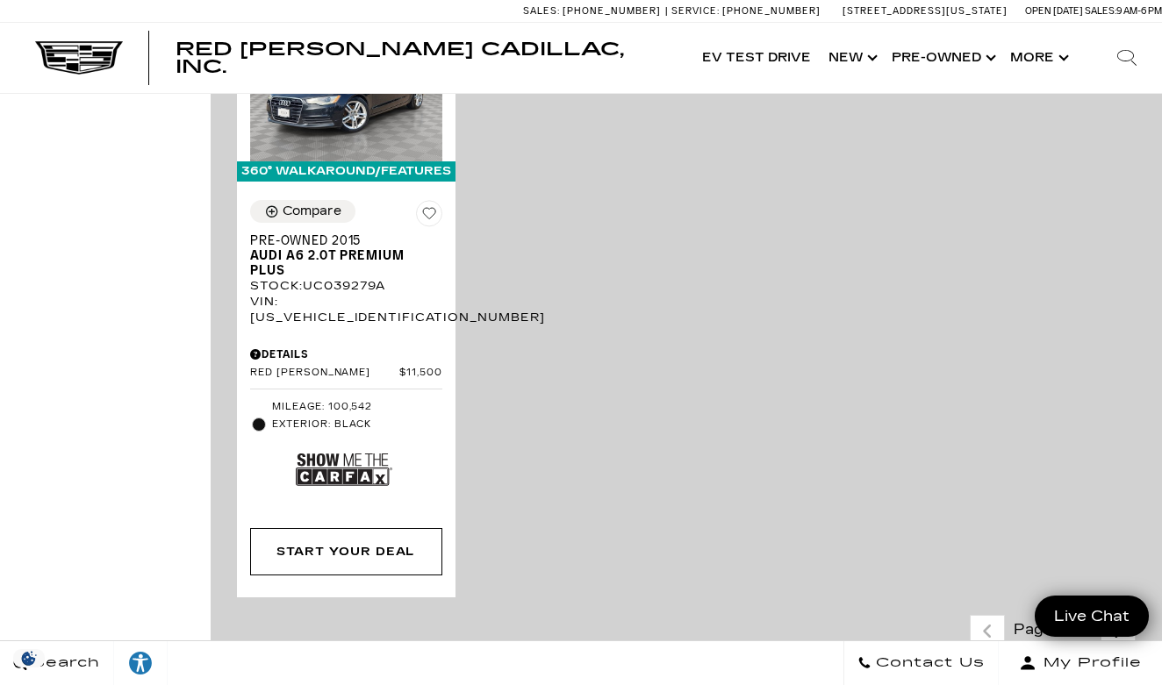
click at [1124, 618] on link "Next - Page" at bounding box center [1118, 633] width 38 height 31
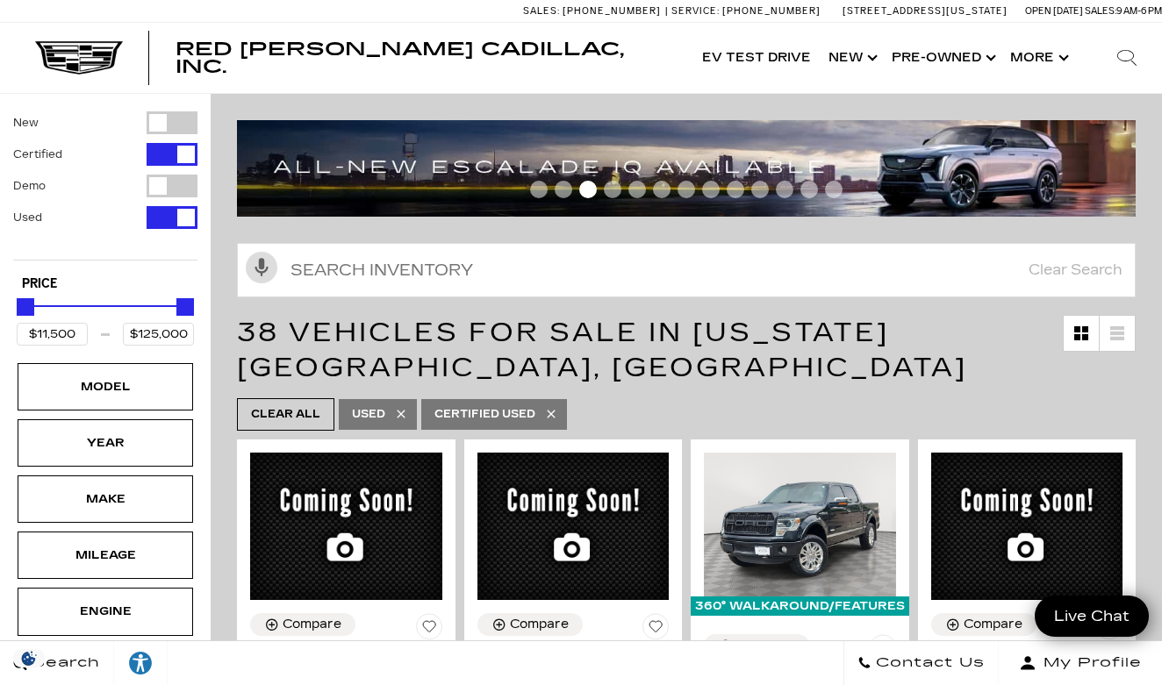
click at [191, 216] on div "Filter by Vehicle Type" at bounding box center [172, 217] width 51 height 23
type input "$29,000"
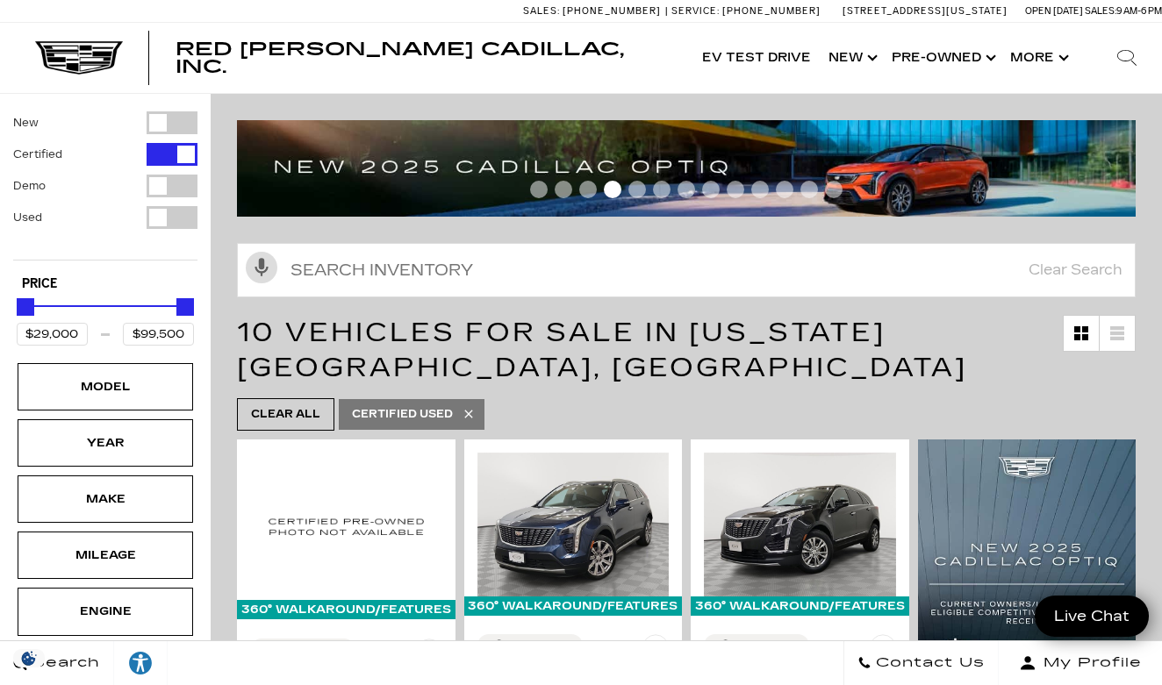
click at [163, 184] on div "Filter by Vehicle Type" at bounding box center [172, 186] width 51 height 23
type input "$134,955"
click at [190, 157] on div "Filter by Vehicle Type" at bounding box center [172, 154] width 51 height 23
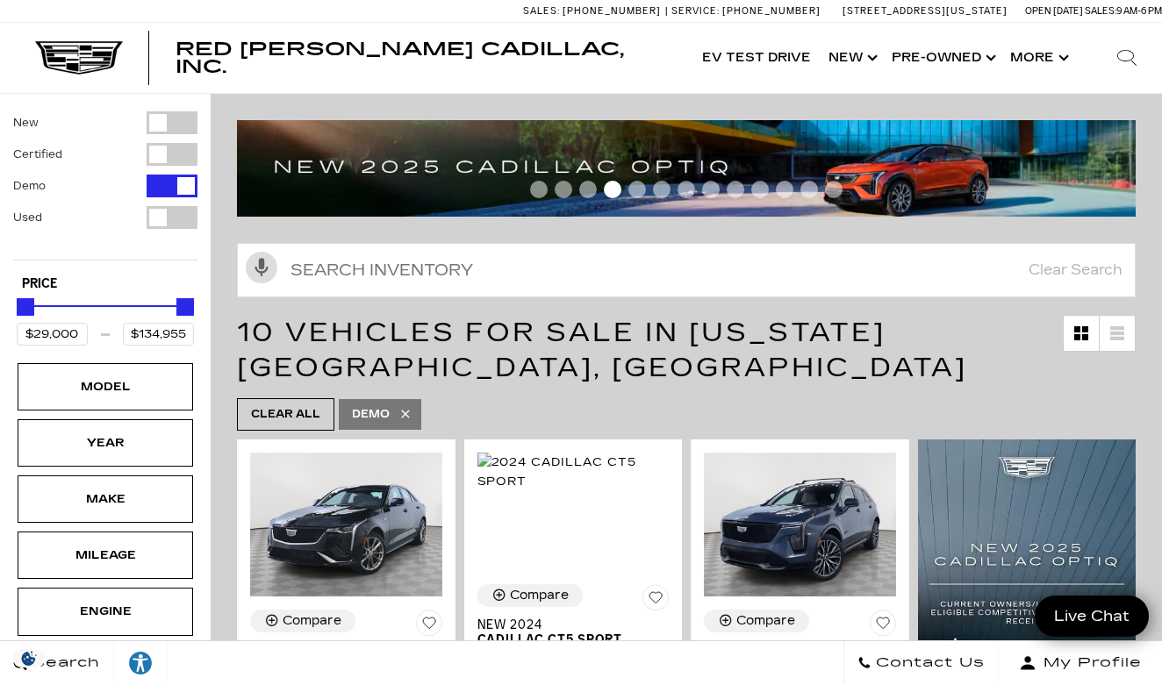
type input "$45,985"
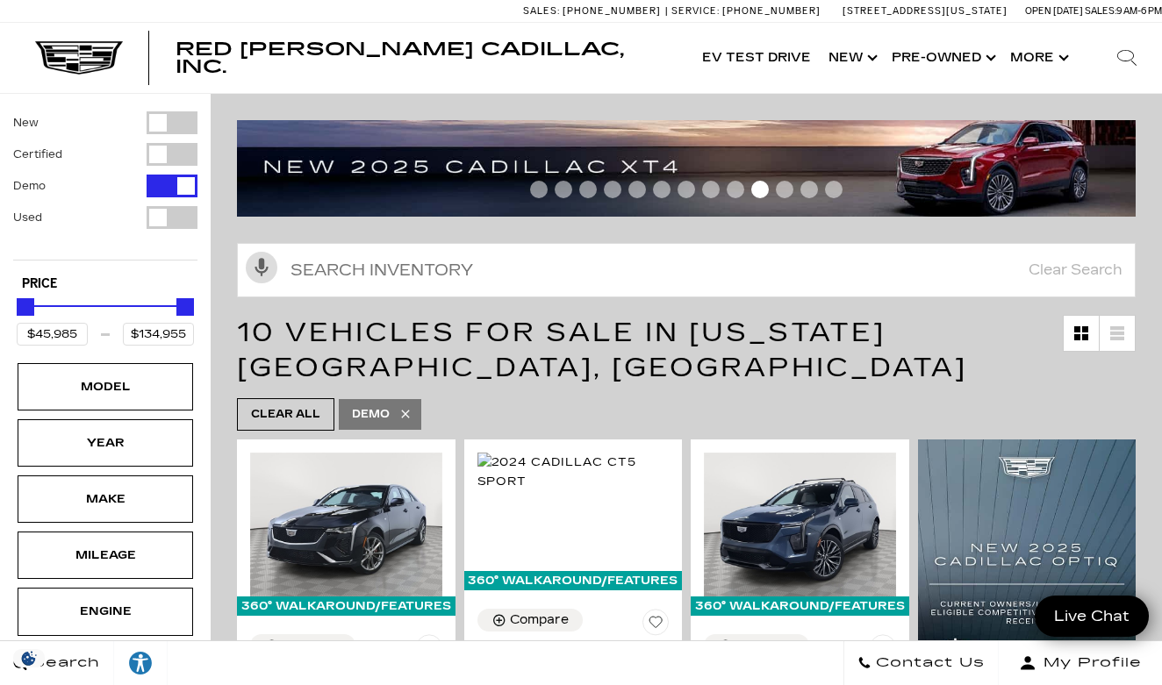
click at [156, 118] on div "Filter by Vehicle Type" at bounding box center [172, 122] width 51 height 23
type input "$158,810"
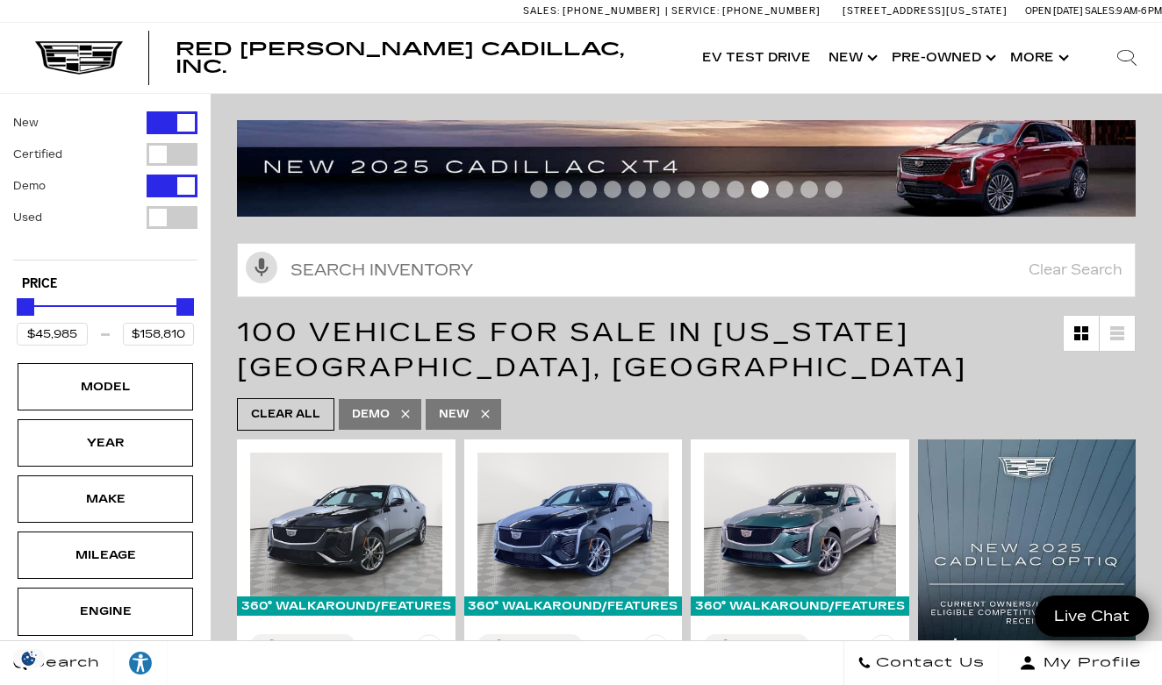
click at [189, 187] on div "Filter by Vehicle Type" at bounding box center [172, 186] width 51 height 23
type input "$46,669"
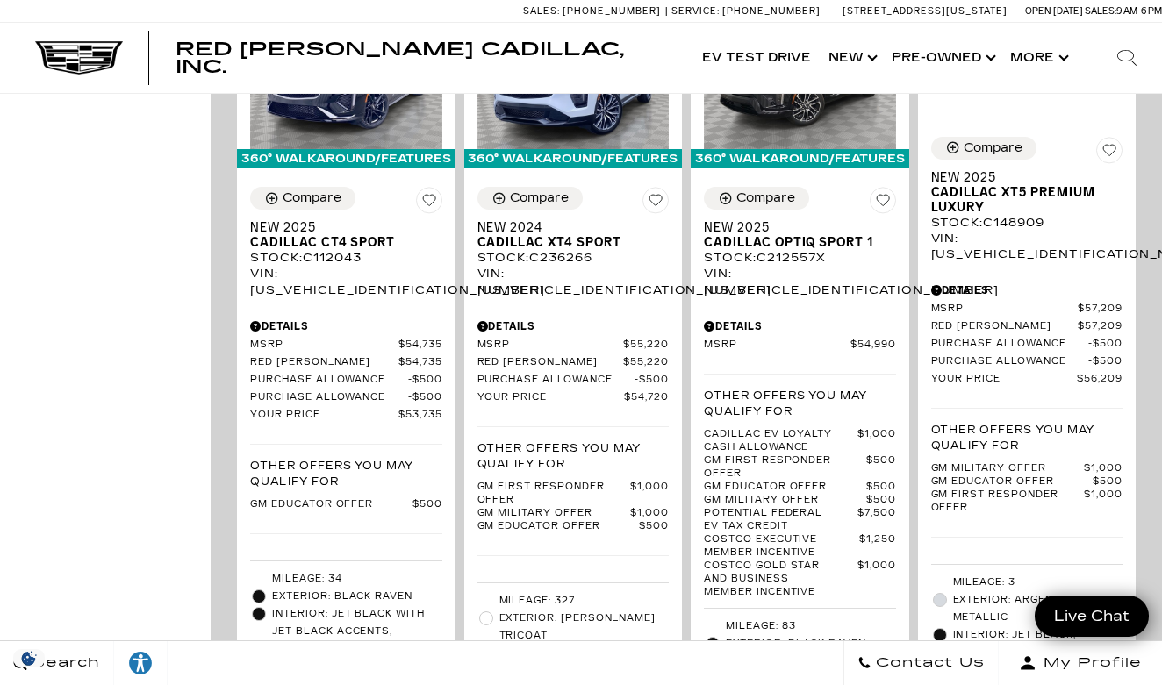
scroll to position [1962, 0]
